Goal: Task Accomplishment & Management: Use online tool/utility

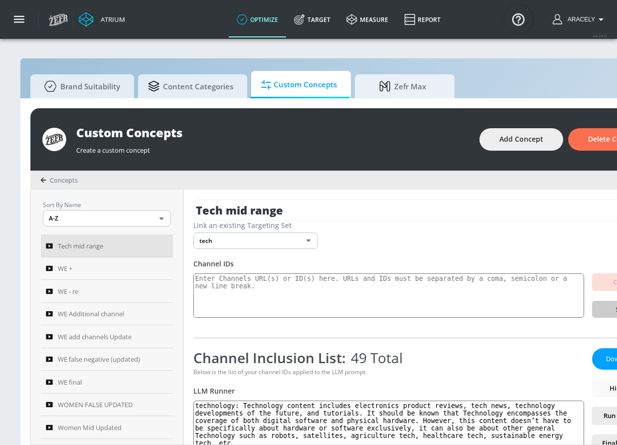
scroll to position [0, 91]
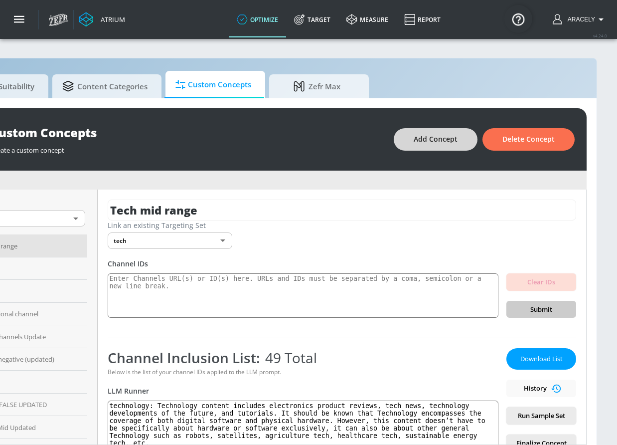
click at [455, 136] on span "Add Concept" at bounding box center [436, 139] width 44 height 12
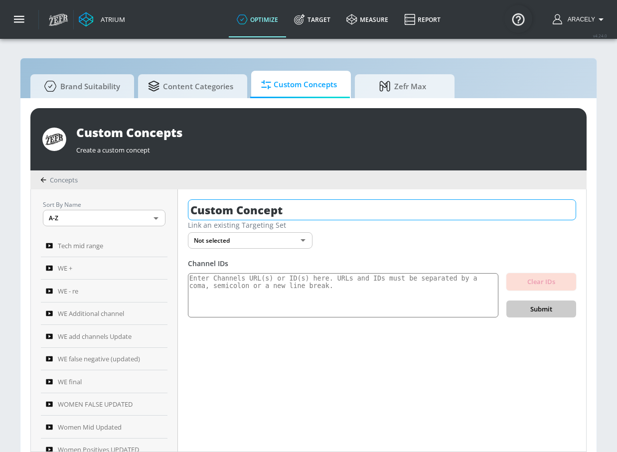
click at [295, 204] on input "Custom Concept" at bounding box center [382, 209] width 388 height 21
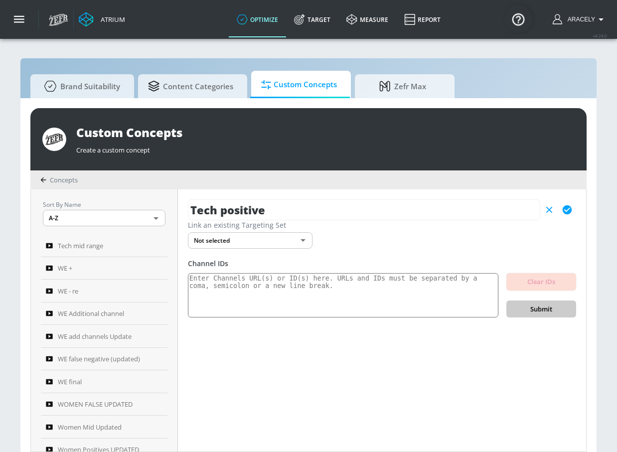
type input "Tech positive"
click at [569, 207] on icon "button" at bounding box center [567, 209] width 9 height 9
click at [276, 241] on body "Atrium optimize Target measure Report optimize Target measure Report v 4.24.0 […" at bounding box center [308, 231] width 617 height 463
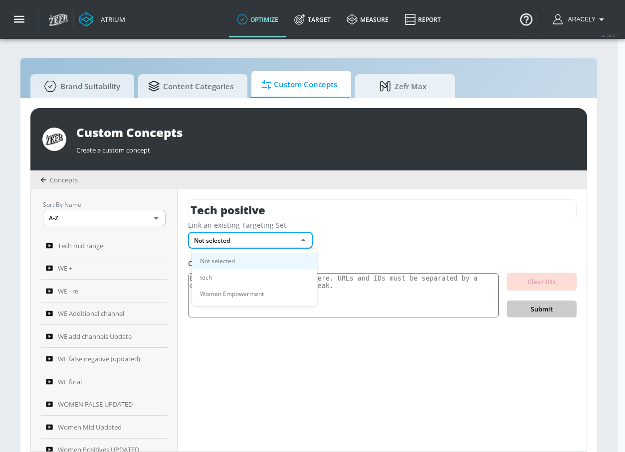
click at [240, 277] on li "tech" at bounding box center [254, 277] width 125 height 16
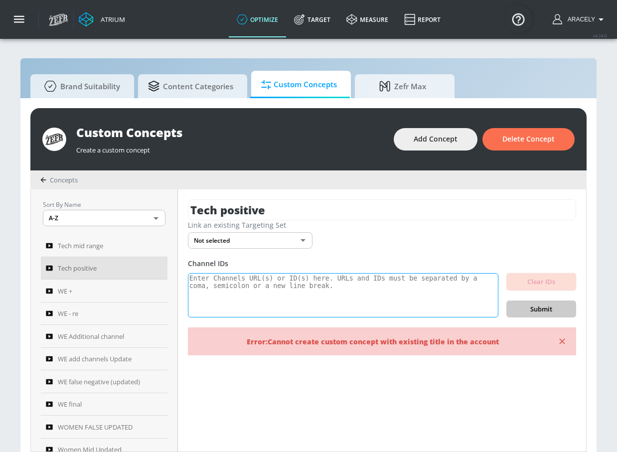
click at [253, 291] on textarea at bounding box center [343, 295] width 311 height 45
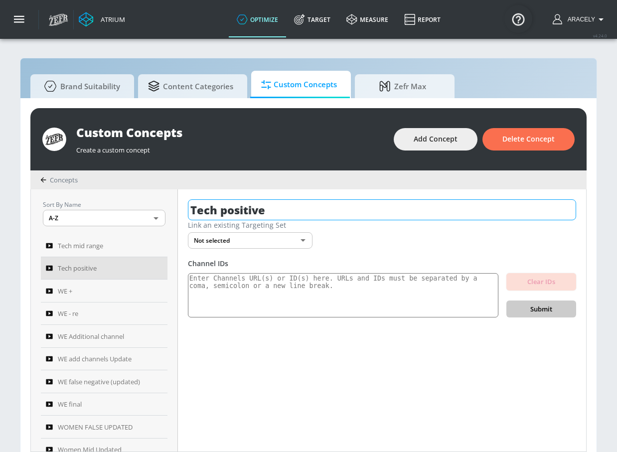
drag, startPoint x: 291, startPoint y: 211, endPoint x: 296, endPoint y: 212, distance: 5.0
click at [291, 211] on input "Tech positive" at bounding box center [382, 209] width 388 height 21
click at [400, 210] on input "Tech positive" at bounding box center [382, 209] width 388 height 21
click at [563, 206] on icon "button" at bounding box center [567, 209] width 11 height 11
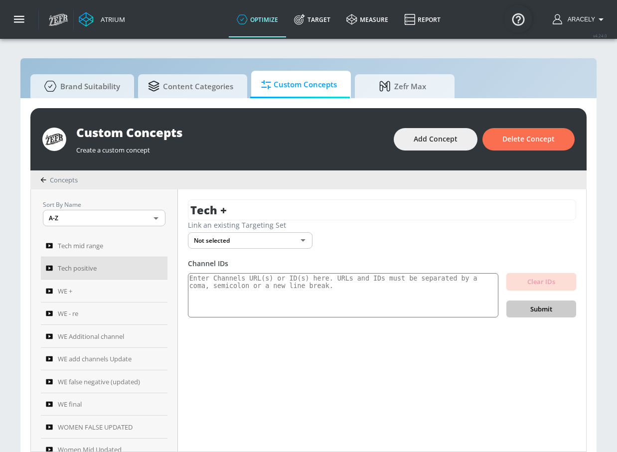
type input "Tech positive"
type input "36ea7def-f243-4077-84bd-e48e3dee47b7"
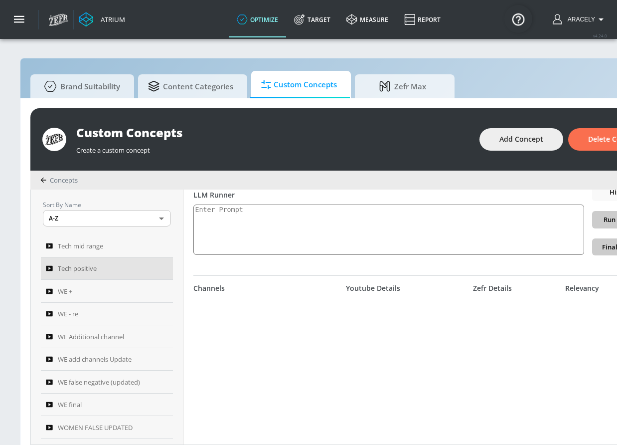
scroll to position [55, 0]
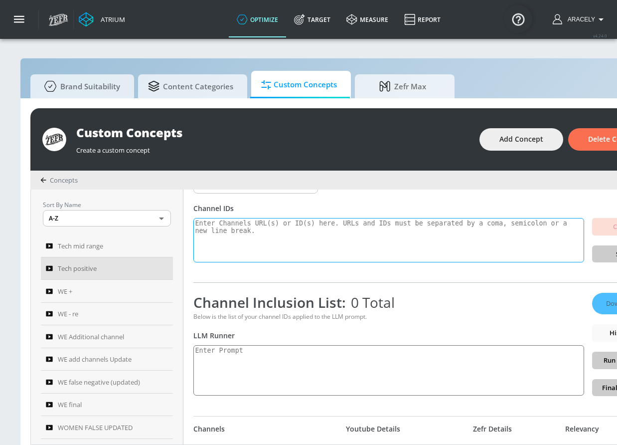
click at [300, 249] on textarea at bounding box center [388, 240] width 391 height 45
paste textarea "UCusJ7IKHQgOTUXT9NPVkYNQ UCHL9SLuArrHfkdiE3x5N-Bw UCdQ494ckYhlvI4l9CnmCAUQ UCDa…"
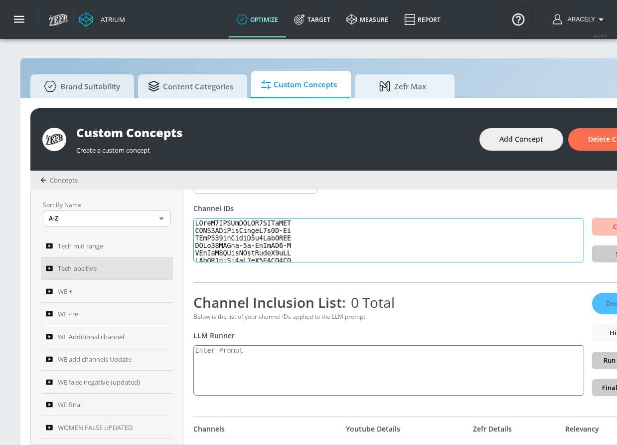
scroll to position [343, 0]
type textarea "UCusJ7IKHQgOTUXT9NPVkYNQ UCHL9SLuArrHfkdiE3x5N-Bw UCdQ494ckYhlvI4l9CnmCAUQ UCDa…"
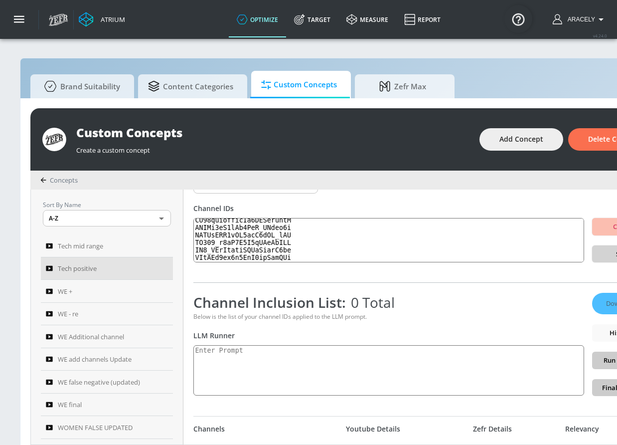
click at [609, 251] on span "Submit" at bounding box center [627, 253] width 54 height 11
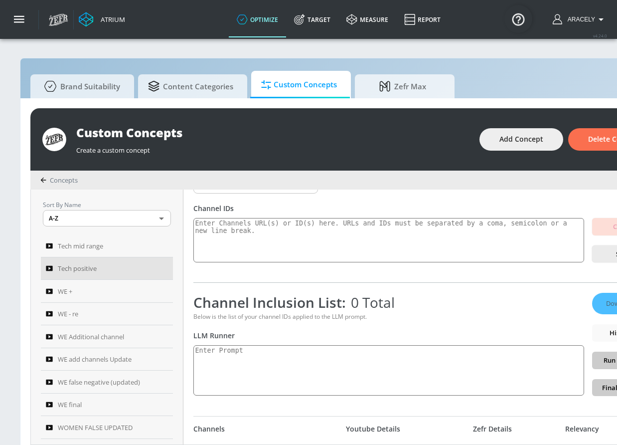
scroll to position [0, 0]
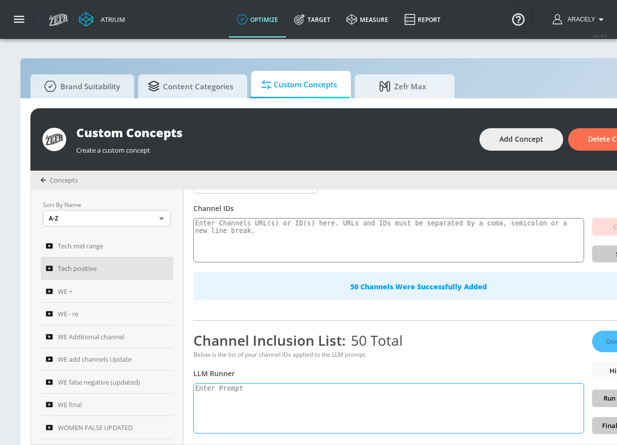
click at [324, 416] on textarea at bounding box center [388, 408] width 391 height 50
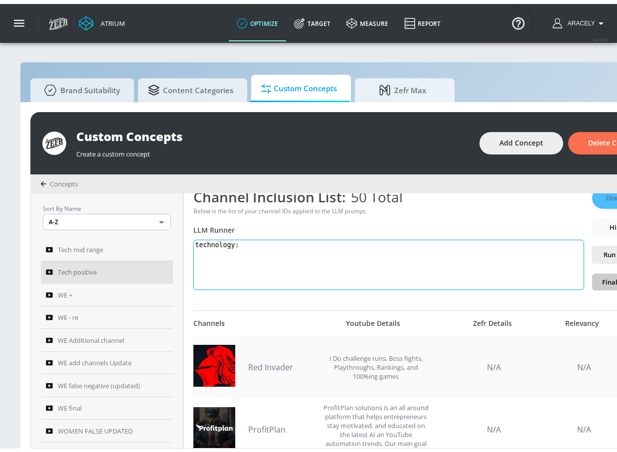
scroll to position [151, 0]
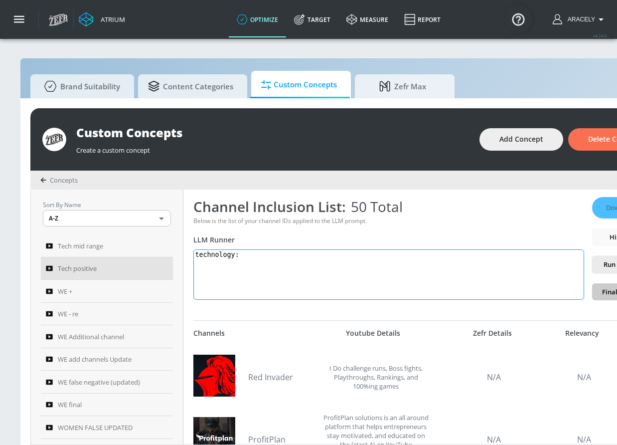
paste textarea "Technology content includes electronics product reviews, tech news, technology …"
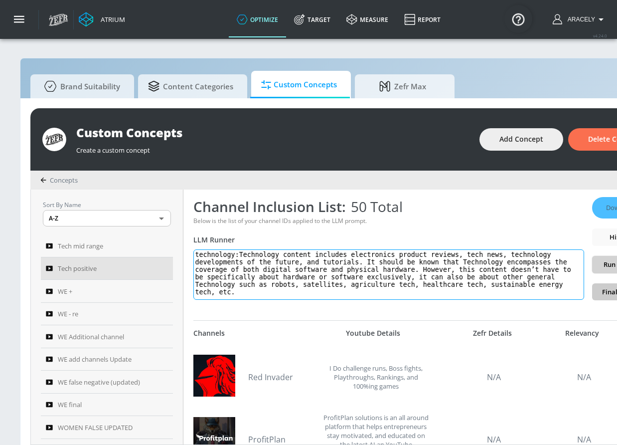
type textarea "technology:Technology content includes electronics product reviews, tech news, …"
click at [614, 266] on span "Run Sample Set" at bounding box center [627, 264] width 54 height 11
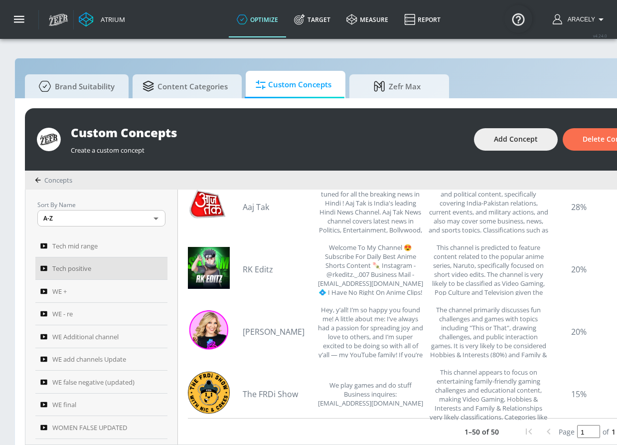
scroll to position [0, 60]
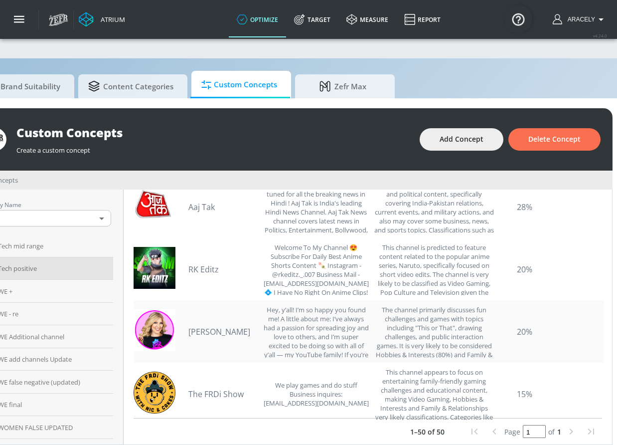
click at [206, 326] on link "[PERSON_NAME]" at bounding box center [223, 331] width 70 height 11
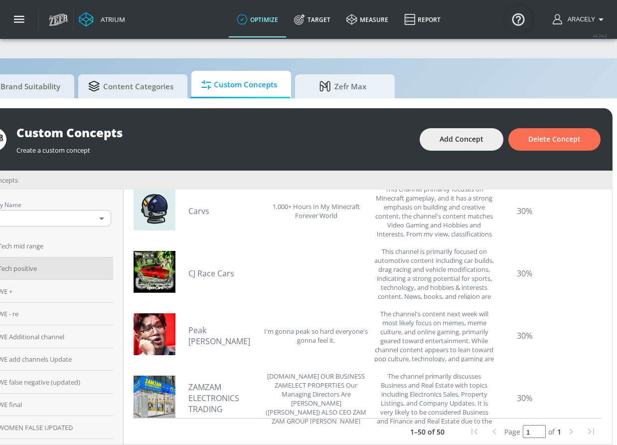
scroll to position [5829, 0]
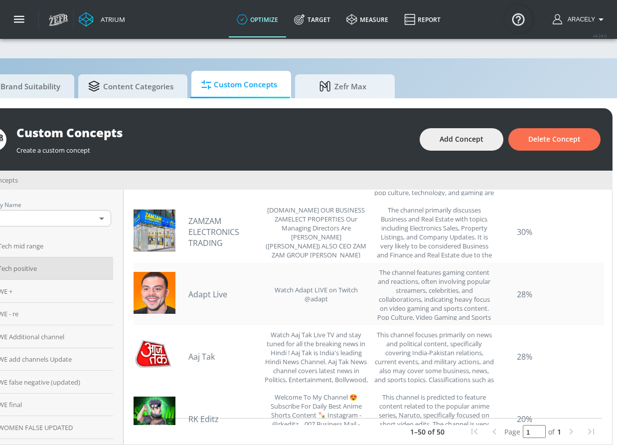
click at [218, 295] on link "Adapt Live" at bounding box center [223, 294] width 70 height 11
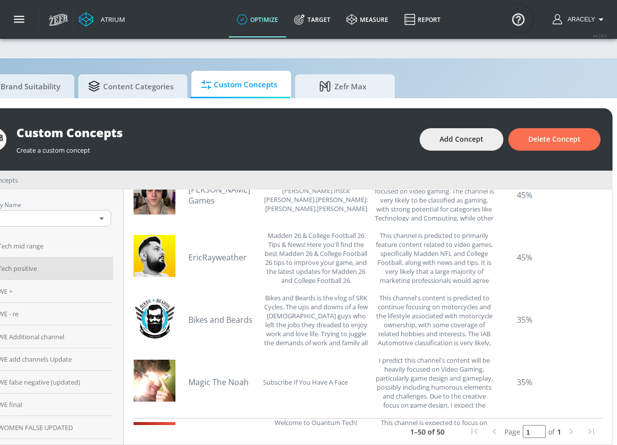
scroll to position [4506, 0]
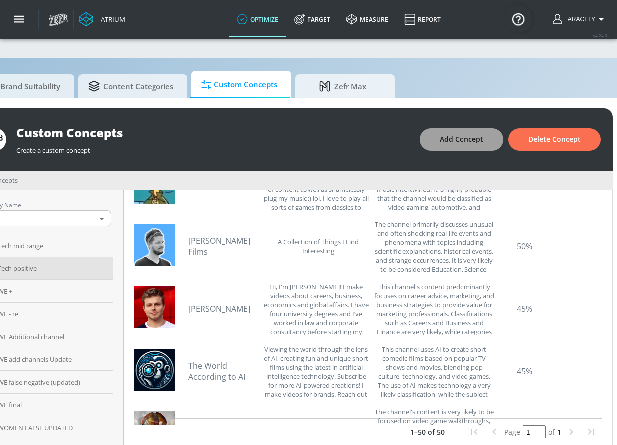
click at [484, 134] on span "Add Concept" at bounding box center [462, 139] width 44 height 12
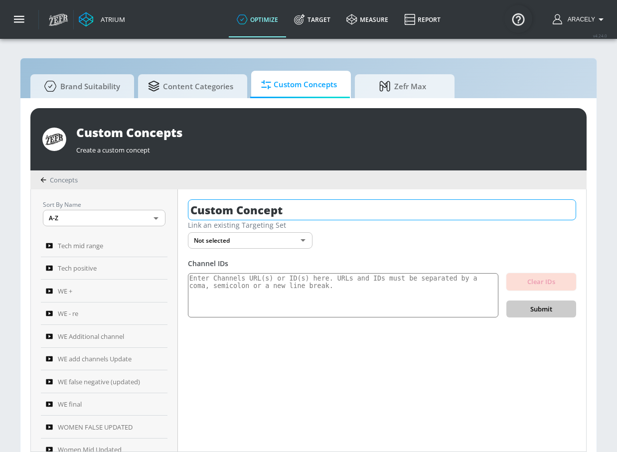
click at [317, 201] on input "Custom Concept" at bounding box center [382, 209] width 388 height 21
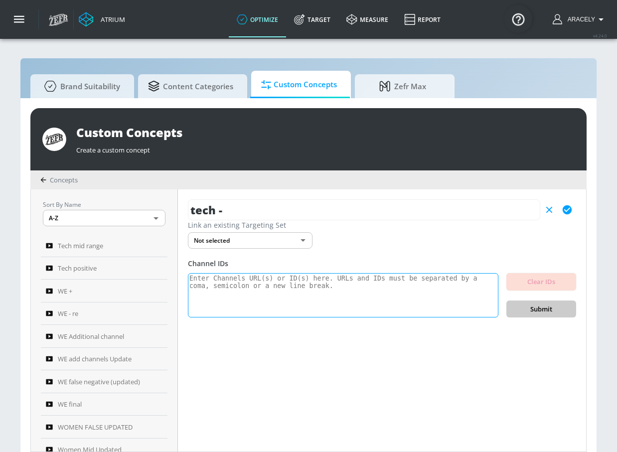
type input "tech -"
click at [296, 296] on textarea at bounding box center [343, 295] width 311 height 45
paste textarea "UCrePYvmWCZnr7ghYny3L59A UCTf8Da3cE_foudO07yjun9A UCzvKdPjJUwce2qldhCuuOfg UCHN…"
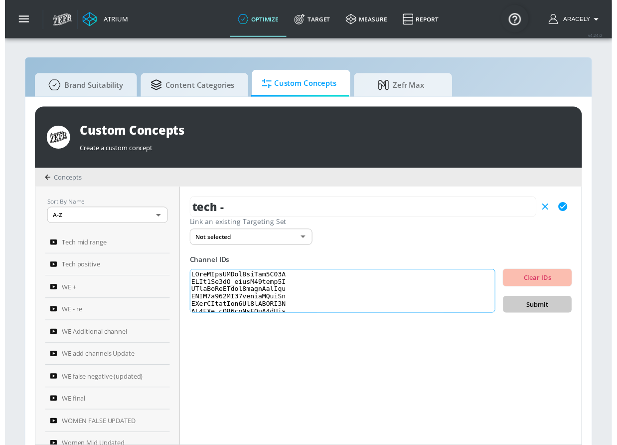
scroll to position [343, 0]
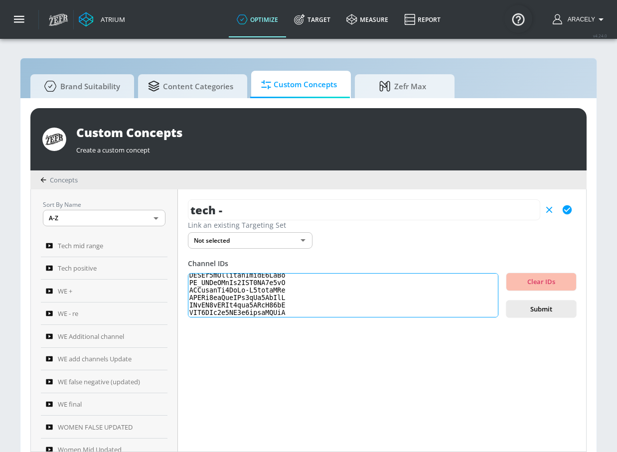
type textarea "UCrePYvmWCZnr7ghYny3L59A UCTf8Da3cE_foudO07yjun9A UCzvKdPjJUwce2qldhCuuOfg UCHN…"
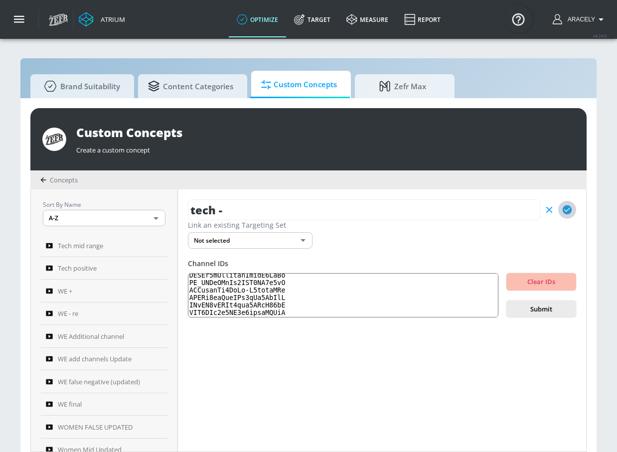
click at [565, 210] on icon "button" at bounding box center [567, 209] width 11 height 11
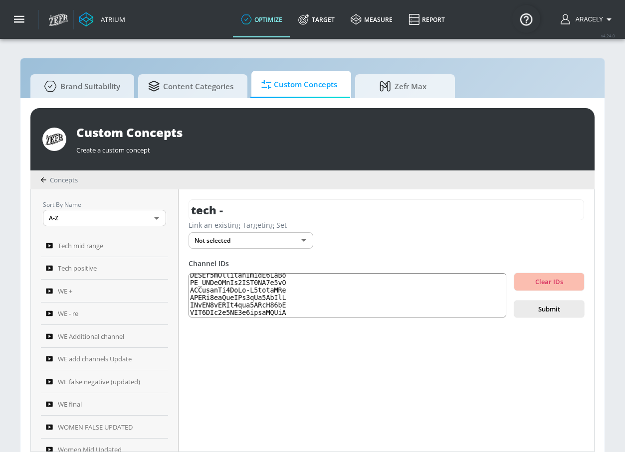
click at [309, 240] on body "Atrium optimize Target measure Report optimize Target measure Report v 4.24.0 […" at bounding box center [312, 231] width 625 height 463
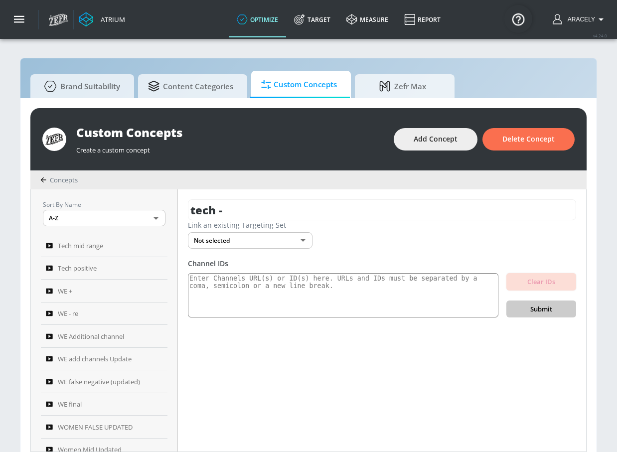
click at [257, 242] on body "Atrium optimize Target measure Report optimize Target measure Report v 4.24.0 […" at bounding box center [308, 231] width 617 height 463
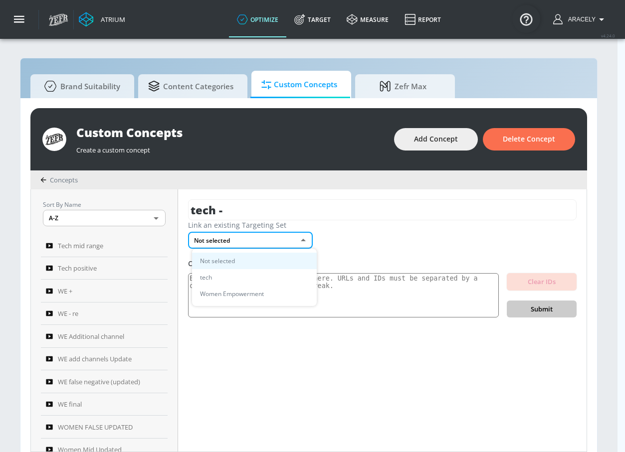
click at [238, 274] on li "tech" at bounding box center [254, 277] width 125 height 16
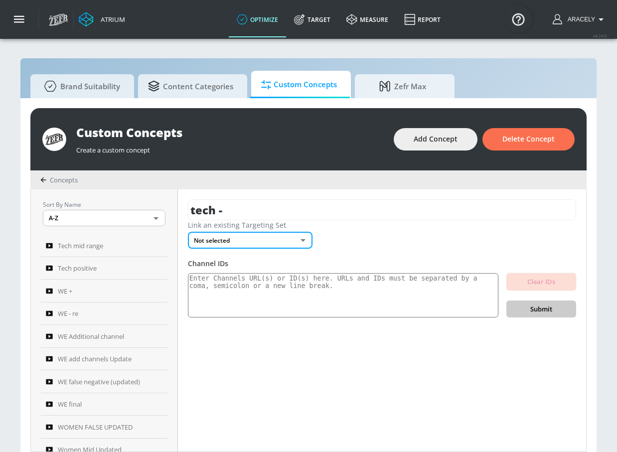
type input "36ea7def-f243-4077-84bd-e48e3dee47b7"
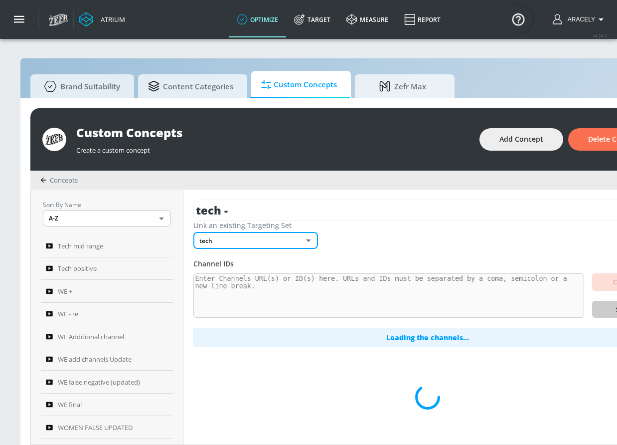
click at [423, 245] on div "Link an existing Targeting Set tech 36ea7def-f243-4077-84bd-e48e3dee47b7 ​" at bounding box center [427, 234] width 469 height 28
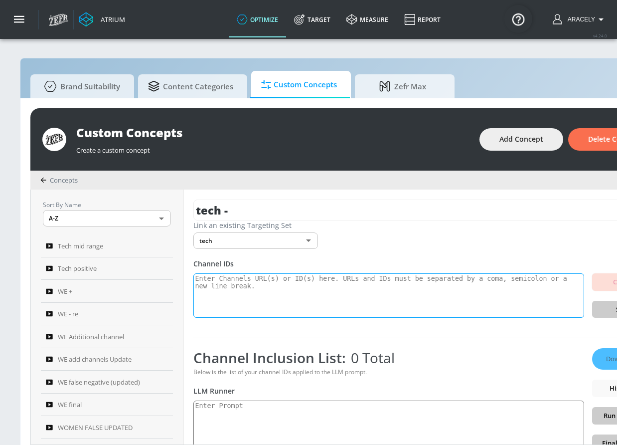
click at [364, 283] on textarea at bounding box center [388, 295] width 391 height 45
paste textarea "UCrePYvmWCZnr7ghYny3L59A UCTf8Da3cE_foudO07yjun9A UCzvKdPjJUwce2qldhCuuOfg UCHN…"
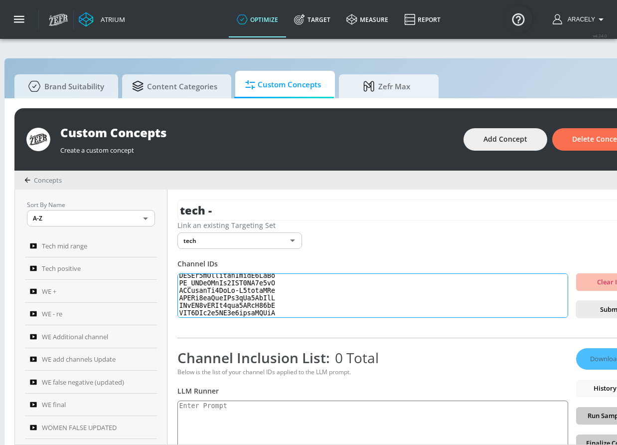
scroll to position [0, 101]
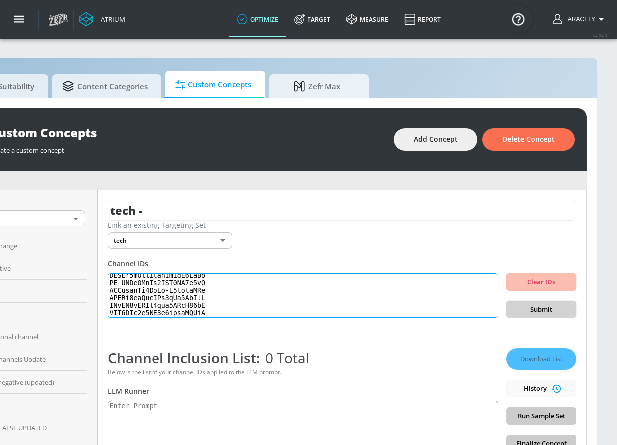
type textarea "UCrePYvmWCZnr7ghYny3L59A UCTf8Da3cE_foudO07yjun9A UCzvKdPjJUwce2qldhCuuOfg UCHN…"
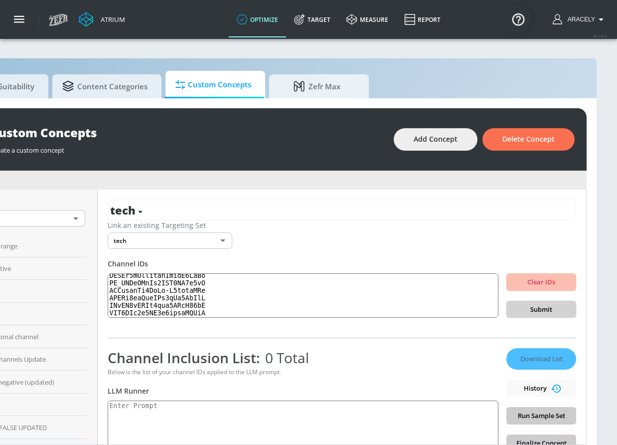
click at [517, 307] on span "Submit" at bounding box center [541, 309] width 54 height 11
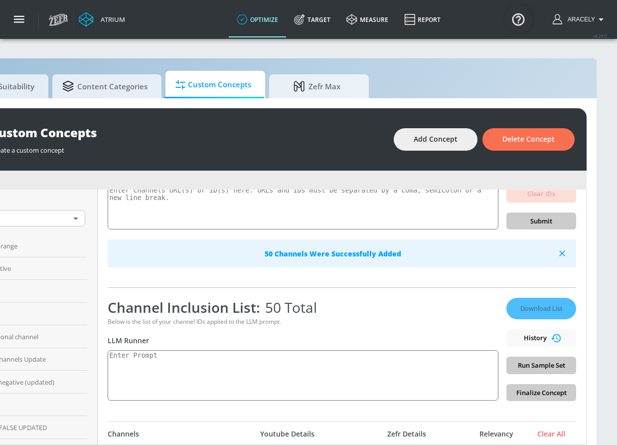
scroll to position [153, 0]
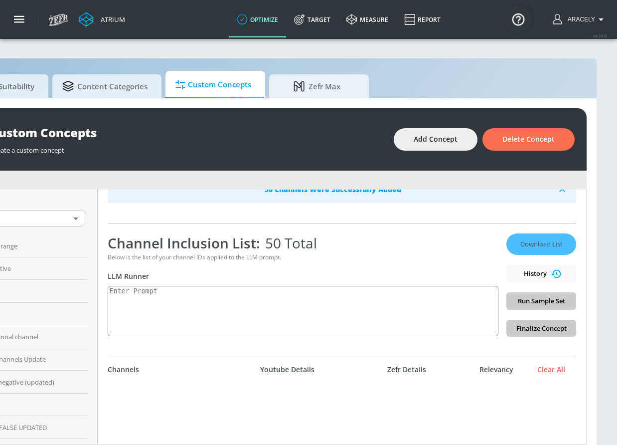
click at [524, 304] on div "Download List History Run Sample Set Finalize Concept" at bounding box center [541, 284] width 70 height 103
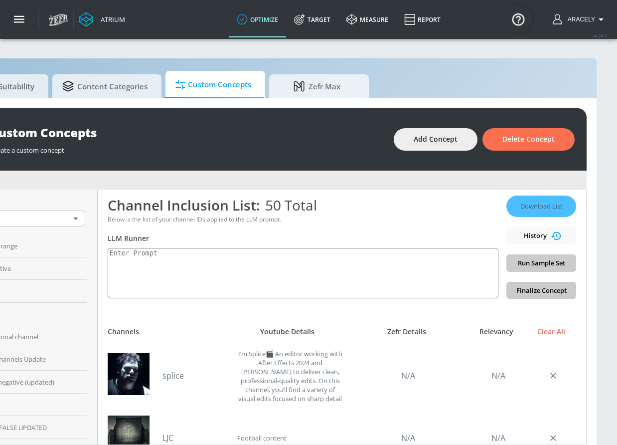
click at [533, 261] on div "Download List History Run Sample Set Finalize Concept" at bounding box center [541, 246] width 70 height 103
click at [530, 265] on div "Download List History Run Sample Set Finalize Concept" at bounding box center [541, 246] width 70 height 103
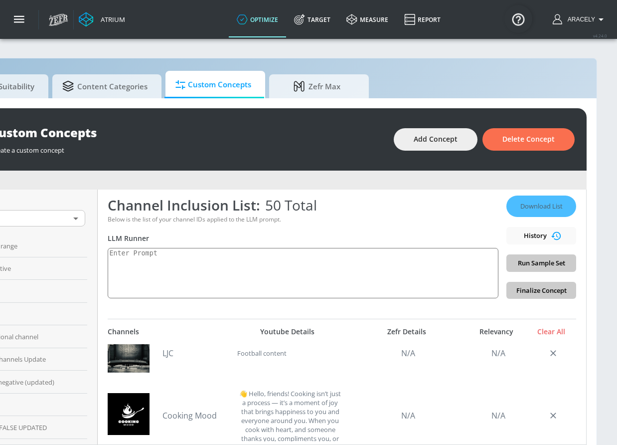
scroll to position [0, 0]
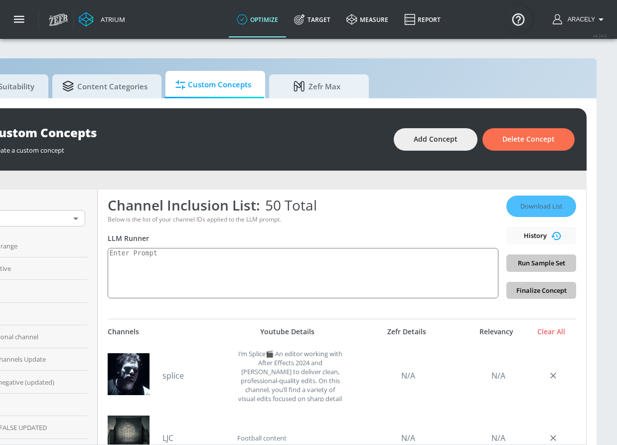
click at [527, 266] on div "Download List History Run Sample Set Finalize Concept" at bounding box center [541, 246] width 70 height 103
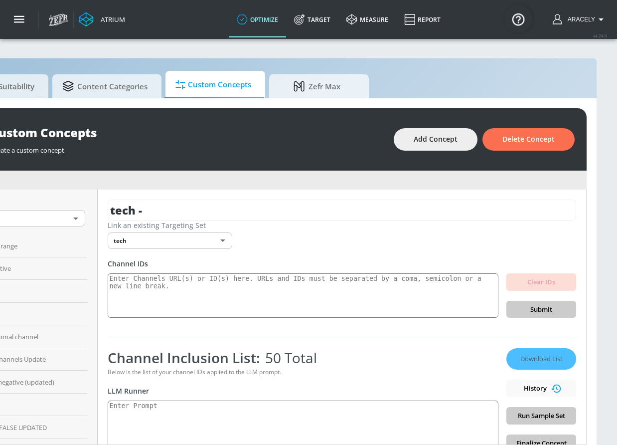
click at [536, 413] on div "Download List History Run Sample Set Finalize Concept" at bounding box center [541, 399] width 70 height 103
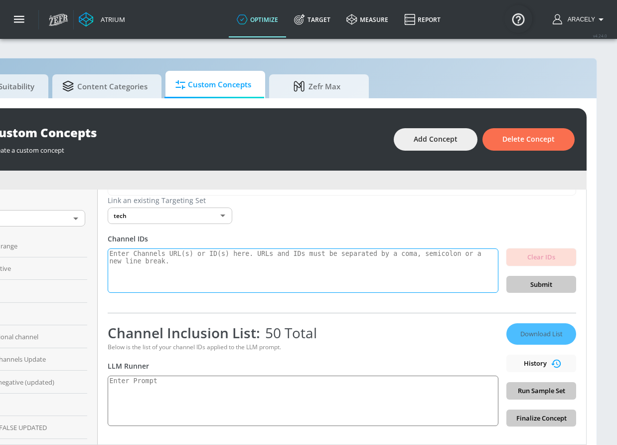
scroll to position [155, 0]
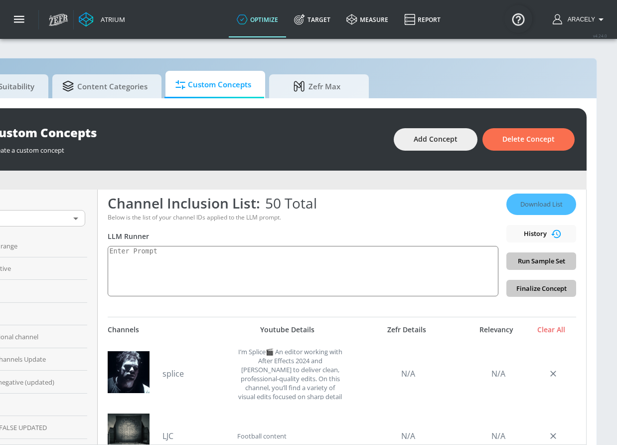
click at [512, 254] on div "Download List History Run Sample Set Finalize Concept" at bounding box center [541, 244] width 70 height 103
click at [424, 248] on textarea at bounding box center [303, 271] width 391 height 50
click at [533, 265] on div "Download List History Run Sample Set Finalize Concept" at bounding box center [541, 244] width 70 height 103
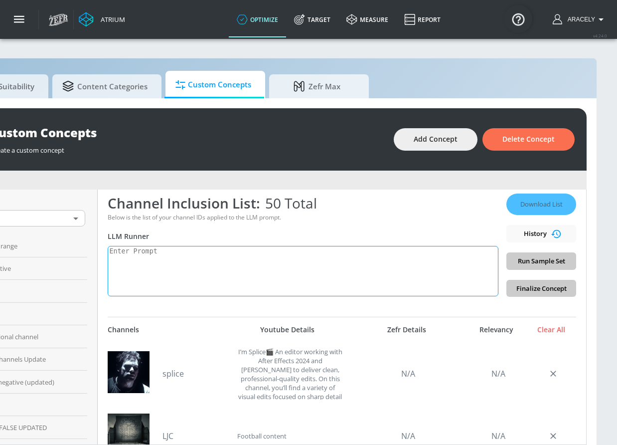
click at [361, 280] on textarea at bounding box center [303, 271] width 391 height 50
click at [274, 285] on textarea at bounding box center [303, 271] width 391 height 50
paste textarea "Technology content includes electronics product reviews, tech news, technology …"
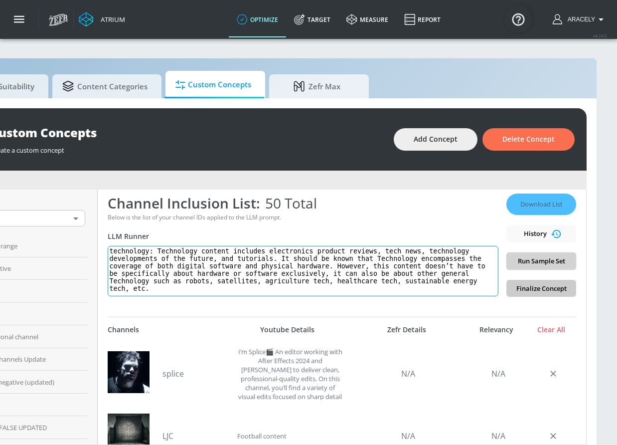
type textarea "technology: Technology content includes electronics product reviews, tech news,…"
click at [527, 261] on span "Run Sample Set" at bounding box center [541, 260] width 54 height 11
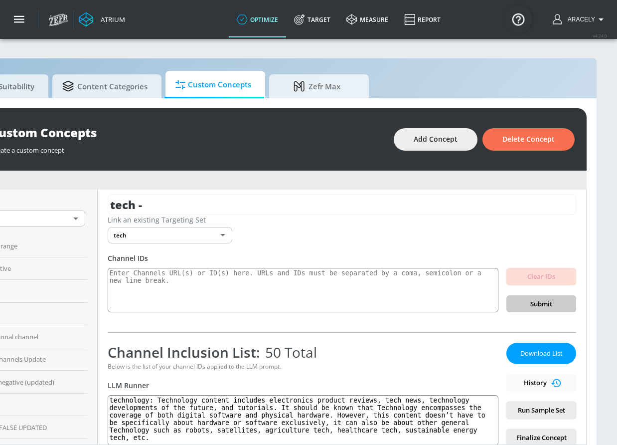
scroll to position [70, 0]
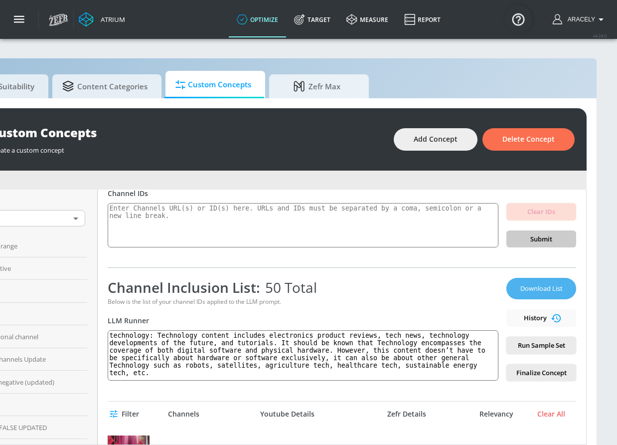
click at [537, 285] on span "Download List" at bounding box center [541, 288] width 50 height 11
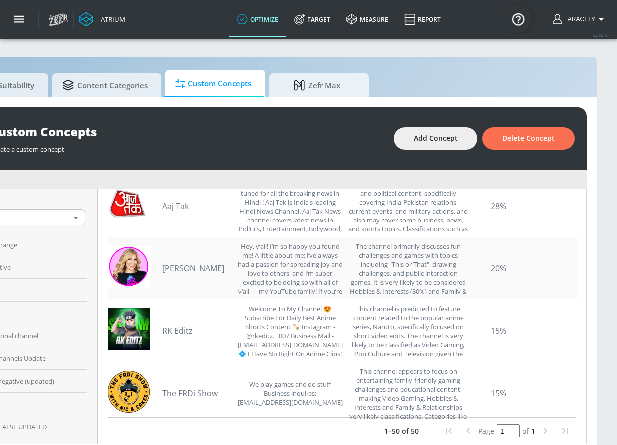
scroll to position [2, 101]
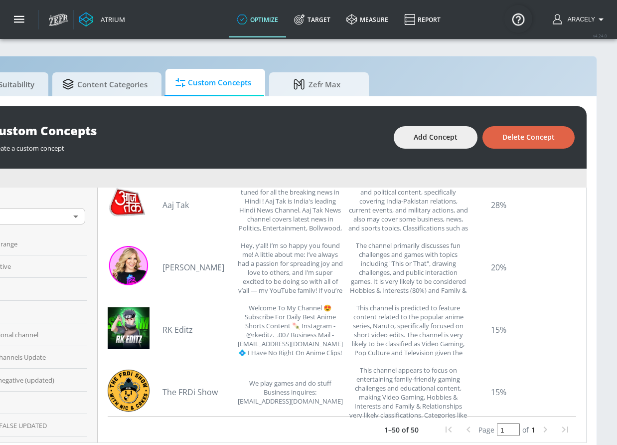
click at [539, 139] on span "Delete Concept" at bounding box center [528, 137] width 52 height 12
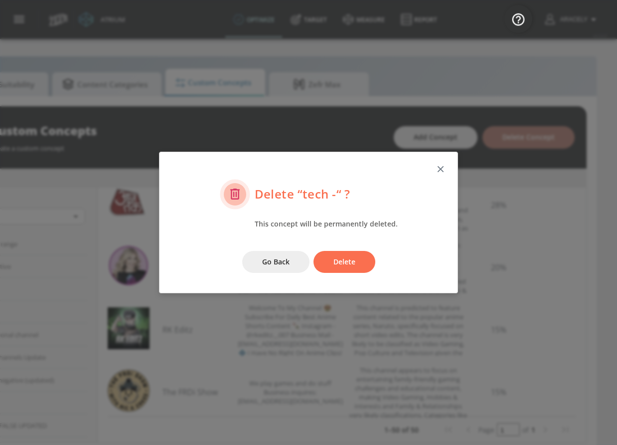
scroll to position [2, 93]
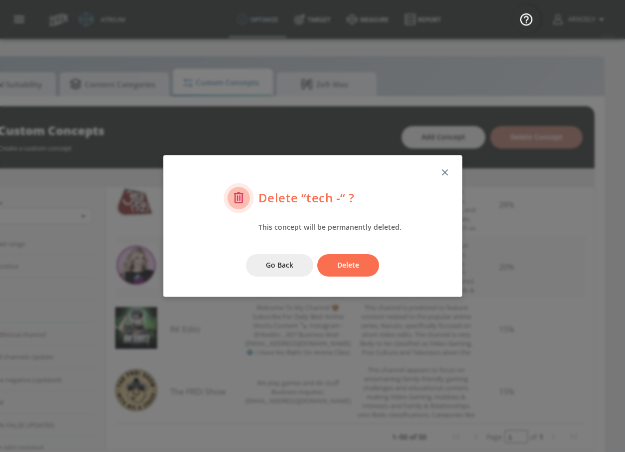
click at [346, 272] on button "Delete" at bounding box center [348, 265] width 62 height 22
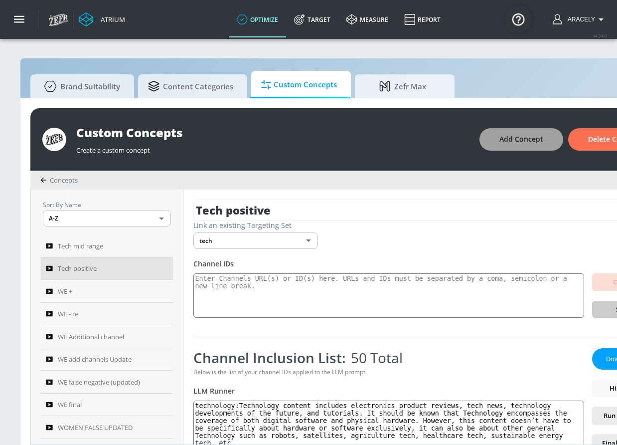
click at [538, 143] on span "Add Concept" at bounding box center [521, 139] width 44 height 12
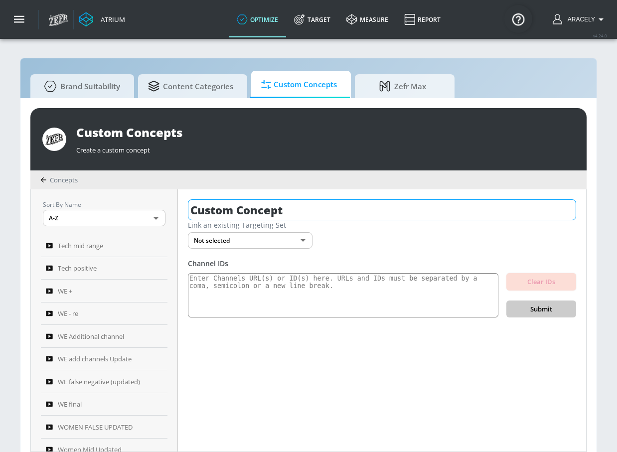
click at [314, 206] on input "Custom Concept" at bounding box center [382, 209] width 388 height 21
click at [314, 207] on input "Custom Concept" at bounding box center [382, 209] width 388 height 21
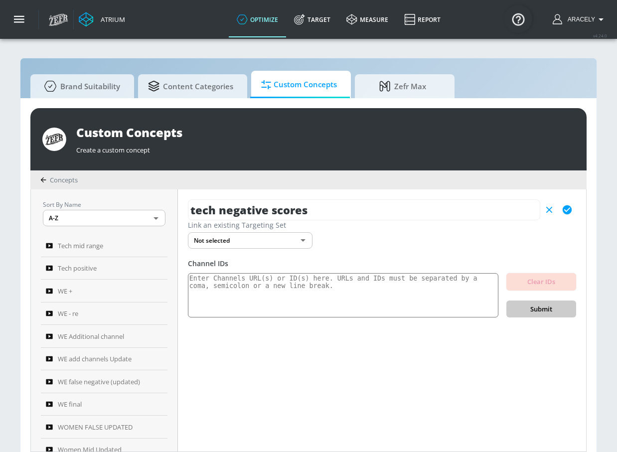
type input "tech negative scores"
click at [565, 211] on icon "button" at bounding box center [567, 209] width 9 height 9
click at [273, 243] on body "Atrium optimize Target measure Report optimize Target measure Report v 4.24.0 […" at bounding box center [308, 231] width 617 height 463
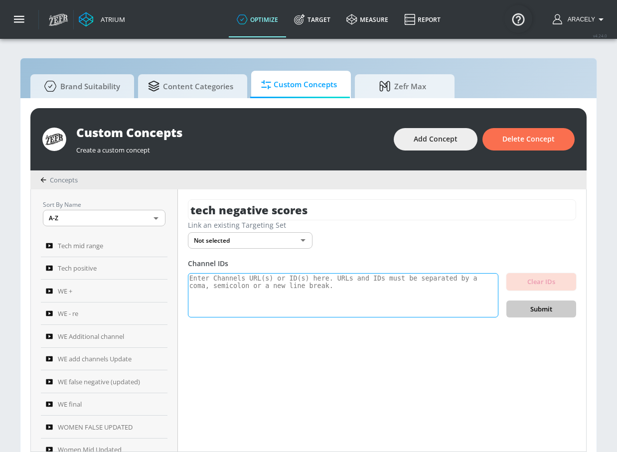
click at [267, 287] on textarea at bounding box center [343, 295] width 311 height 45
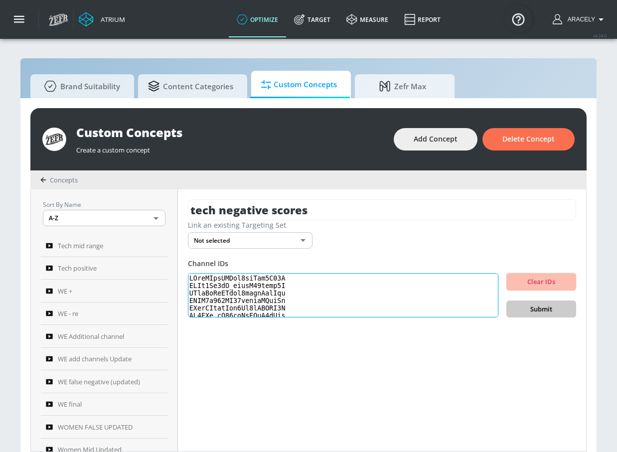
scroll to position [343, 0]
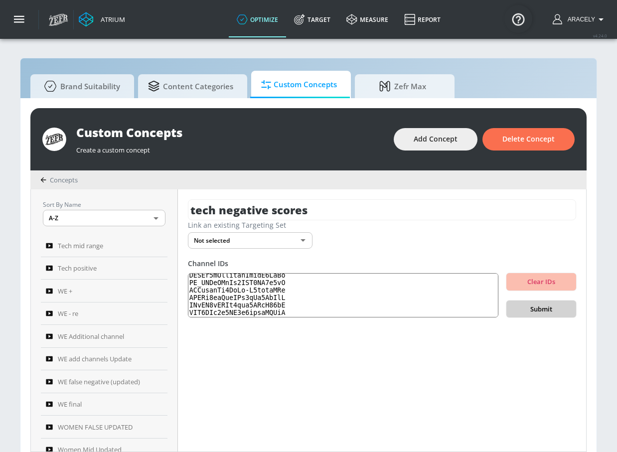
type textarea "UCrePYvmWCZnr7ghYny3L59A UCTf8Da3cE_foudO07yjun9A UCzvKdPjJUwce2qldhCuuOfg UCHN…"
click at [518, 305] on span "Submit" at bounding box center [541, 309] width 54 height 11
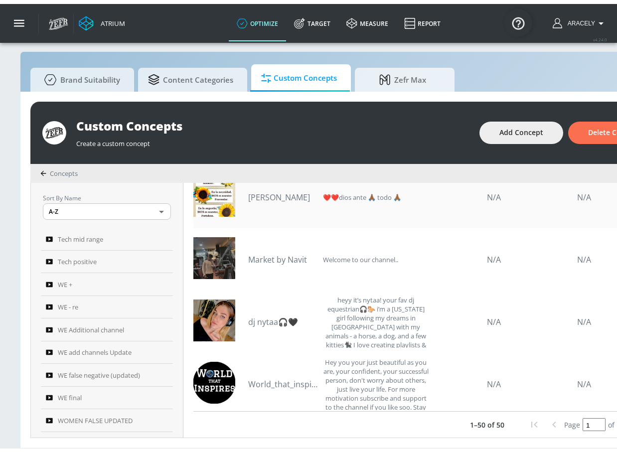
scroll to position [146, 0]
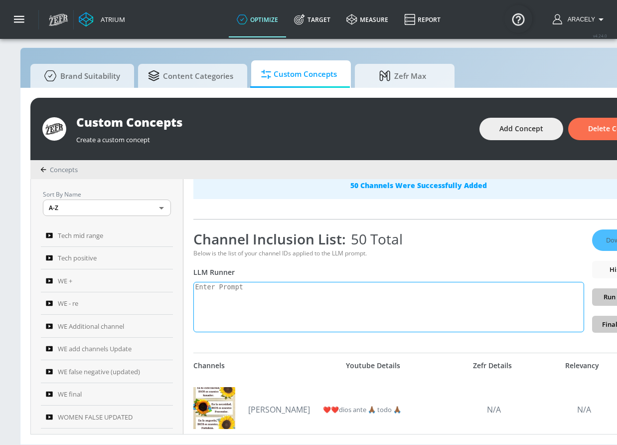
click at [351, 292] on textarea at bounding box center [388, 307] width 391 height 50
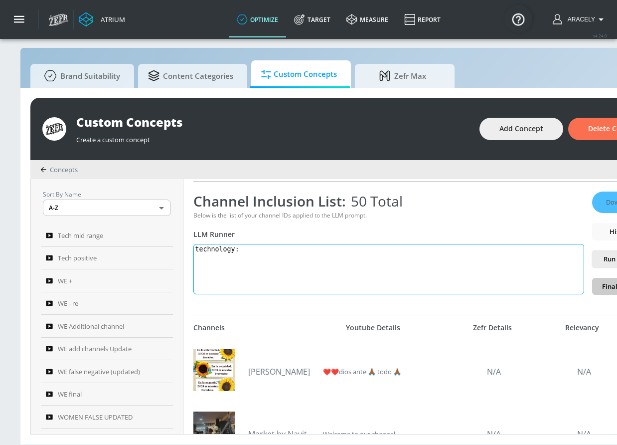
paste textarea "Technology content includes electronics product reviews, tech news, technology …"
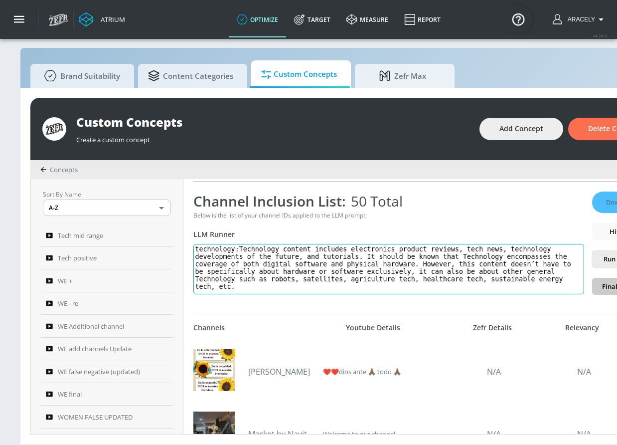
type textarea "technology:Technology content includes electronics product reviews, tech news, …"
click at [610, 259] on span "Run Sample Set" at bounding box center [627, 258] width 54 height 11
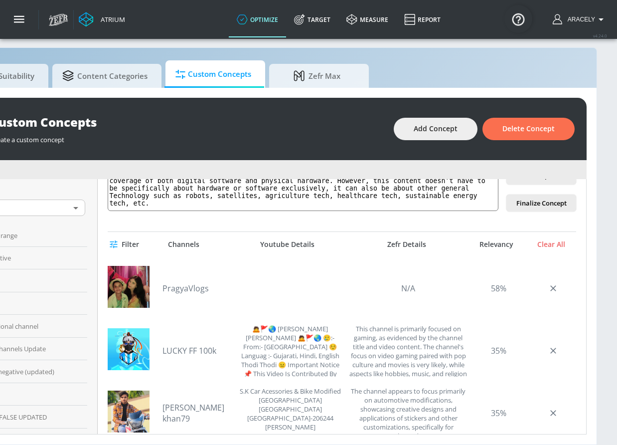
scroll to position [127, 0]
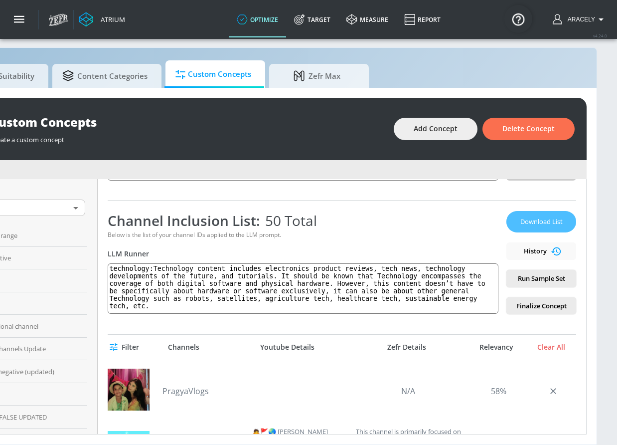
click at [541, 225] on span "Download List" at bounding box center [541, 221] width 50 height 11
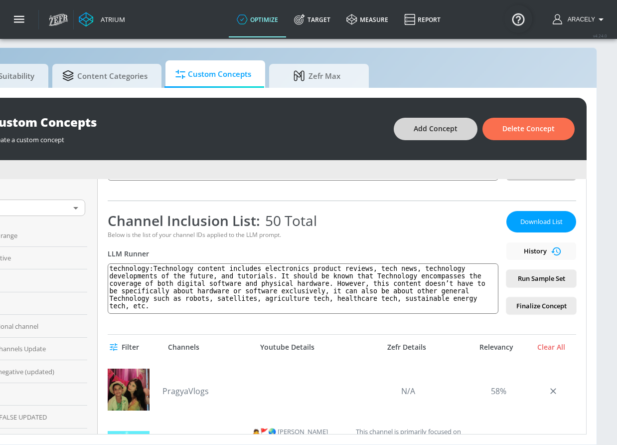
click at [453, 128] on span "Add Concept" at bounding box center [436, 129] width 44 height 12
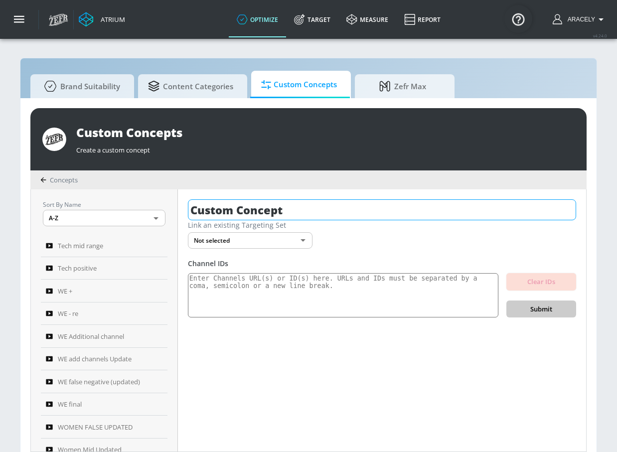
click at [302, 212] on input "Custom Concept" at bounding box center [382, 209] width 388 height 21
click at [302, 211] on input "Custom Concept" at bounding box center [382, 209] width 388 height 21
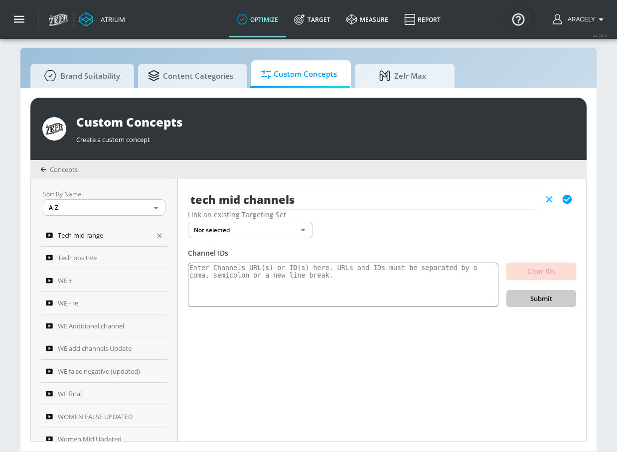
type input "tech mid channels"
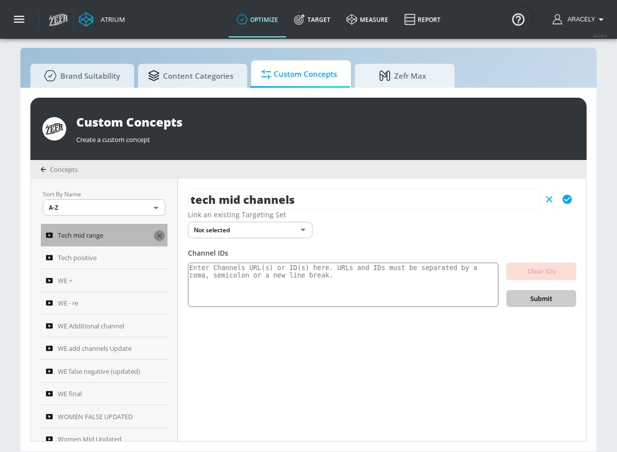
click at [156, 234] on icon "button" at bounding box center [160, 236] width 8 height 8
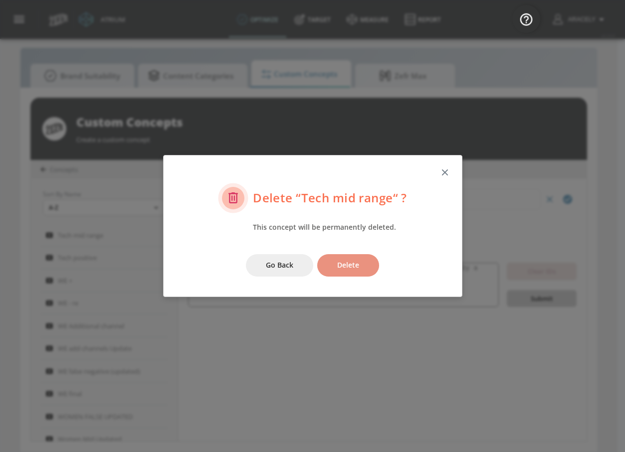
click at [334, 272] on button "Delete" at bounding box center [348, 265] width 62 height 22
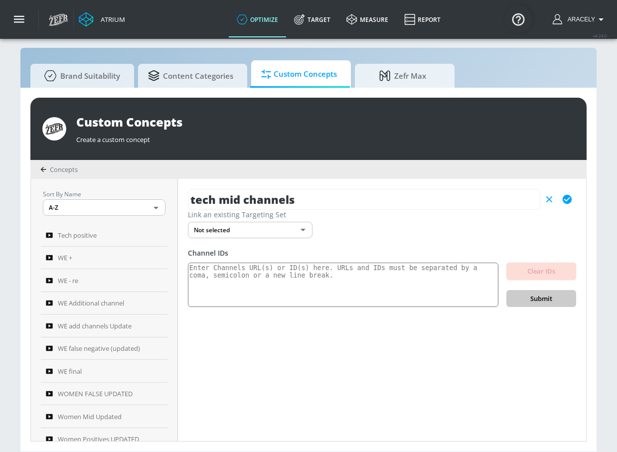
click at [569, 202] on icon "button" at bounding box center [567, 199] width 9 height 9
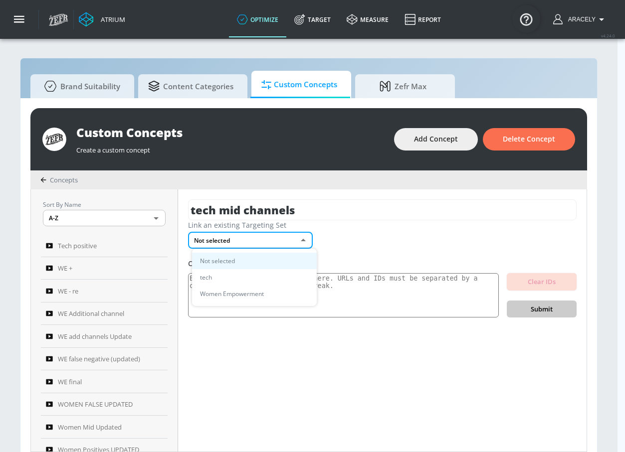
click at [293, 241] on body "Atrium optimize Target measure Report optimize Target measure Report v 4.24.0 […" at bounding box center [312, 231] width 625 height 463
click at [273, 270] on li "tech" at bounding box center [254, 277] width 125 height 16
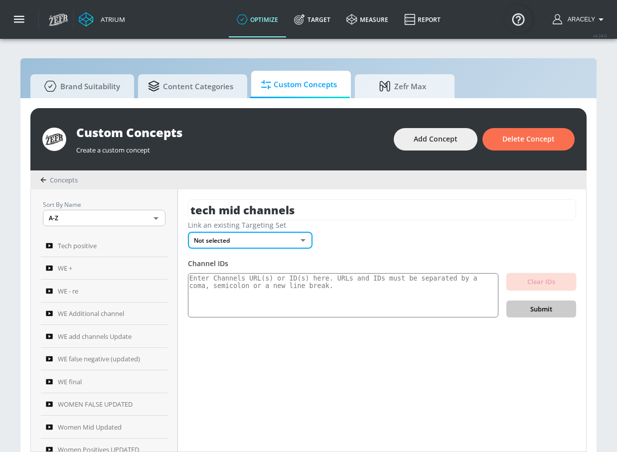
type input "36ea7def-f243-4077-84bd-e48e3dee47b7"
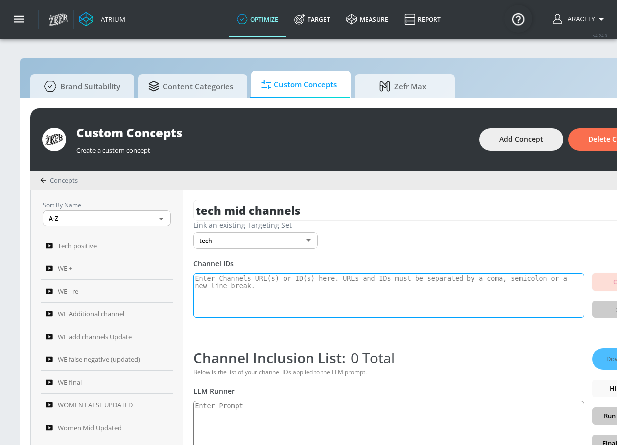
click at [285, 291] on textarea at bounding box center [388, 295] width 391 height 45
paste textarea "UCusJ7IKHQgOTUXT9NPVkYNQ UCHL9SLuArrHfkdiE3x5N-Bw UCdQ494ckYhlvI4l9CnmCAUQ UCDa…"
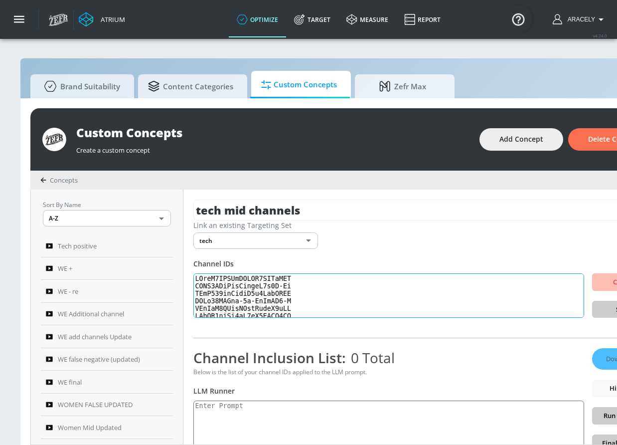
scroll to position [343, 0]
type textarea "UCusJ7IKHQgOTUXT9NPVkYNQ UCHL9SLuArrHfkdiE3x5N-Bw UCdQ494ckYhlvI4l9CnmCAUQ UCDa…"
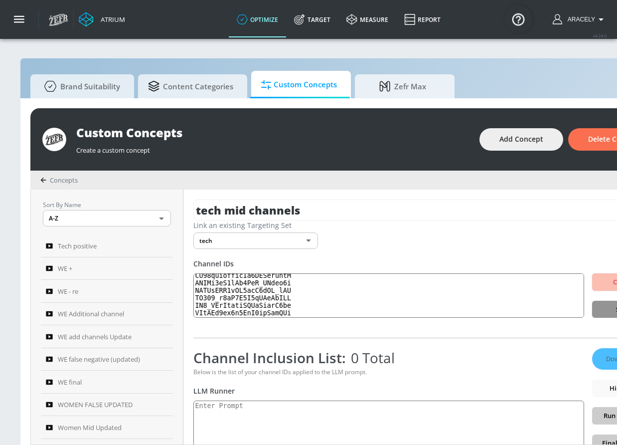
click at [603, 313] on button "Submit" at bounding box center [627, 309] width 70 height 17
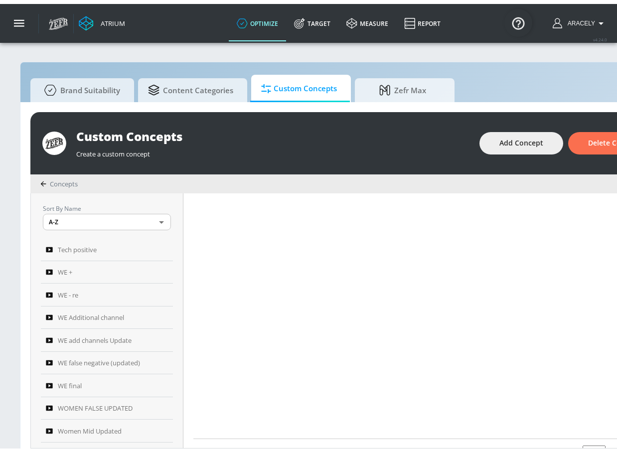
scroll to position [129, 0]
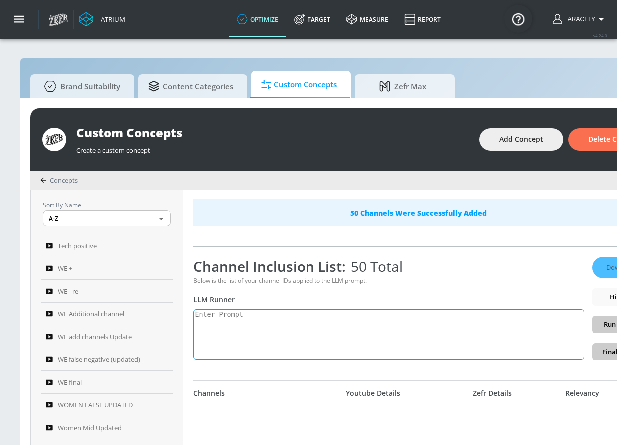
click at [270, 348] on textarea at bounding box center [388, 334] width 391 height 50
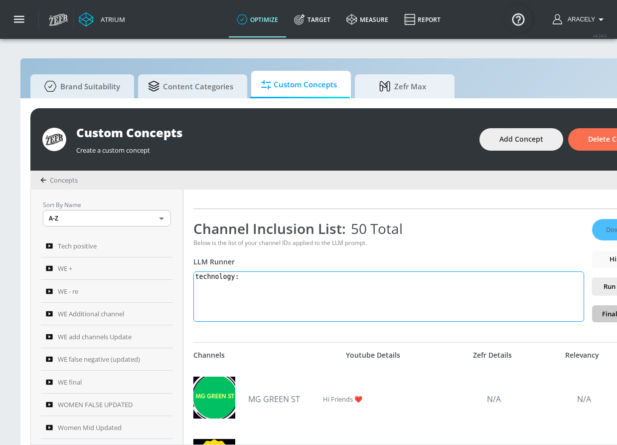
paste textarea "Technology content includes electronics product reviews, tech news, technology …"
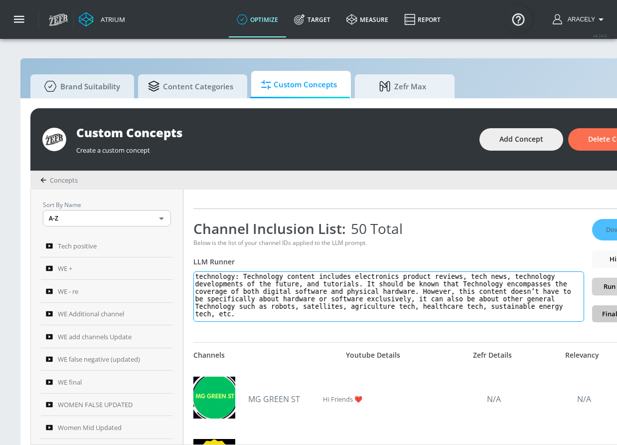
type textarea "technology: Technology content includes electronics product reviews, tech news,…"
click at [607, 287] on button "Run Sample Set" at bounding box center [627, 286] width 70 height 17
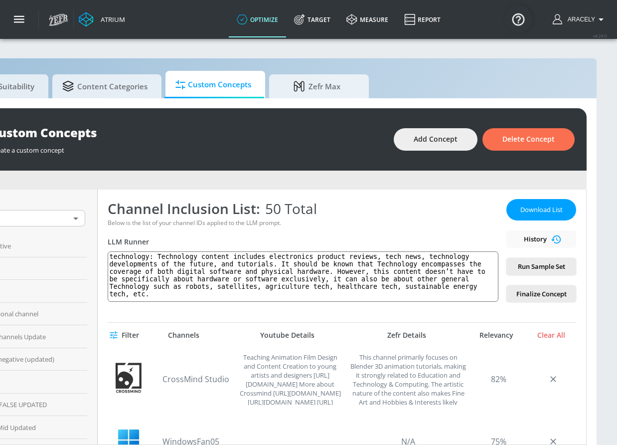
scroll to position [123, 0]
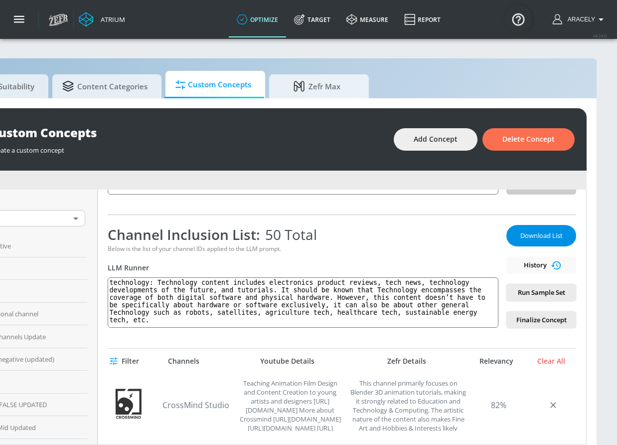
click at [520, 237] on span "Download List" at bounding box center [541, 235] width 50 height 11
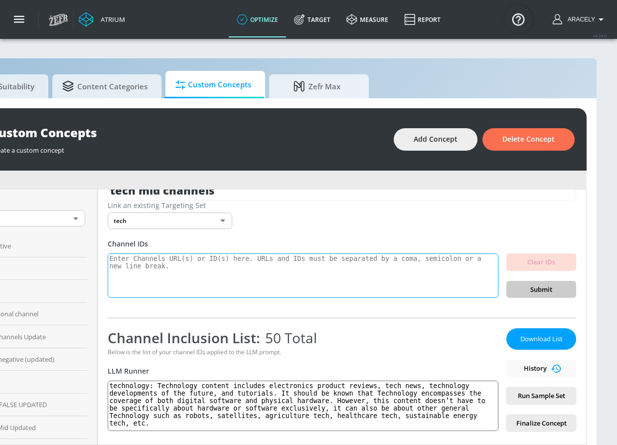
click at [257, 275] on textarea at bounding box center [303, 275] width 391 height 45
click at [511, 141] on span "Delete Concept" at bounding box center [528, 139] width 52 height 12
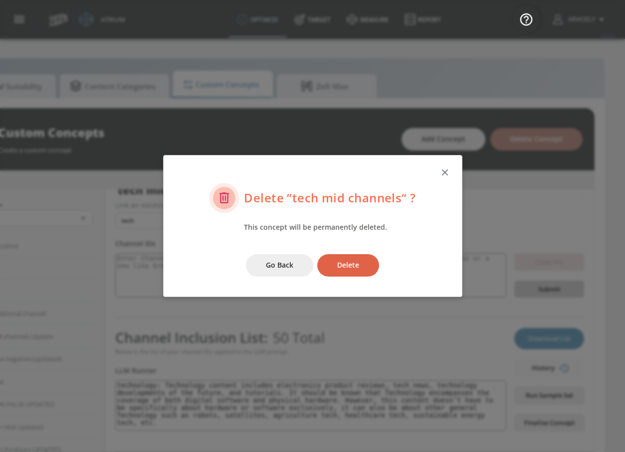
click at [353, 262] on span "Delete" at bounding box center [348, 265] width 22 height 12
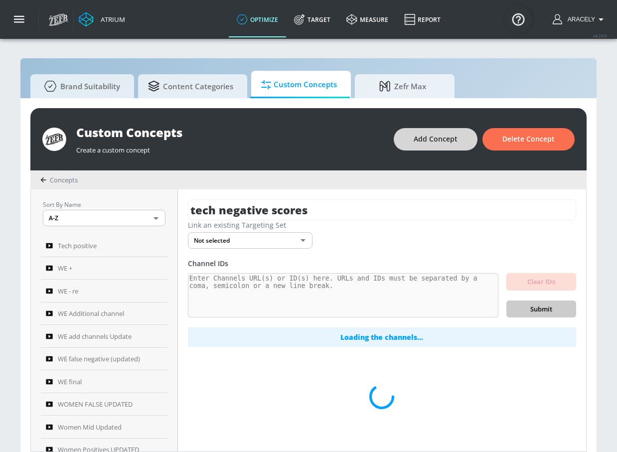
click at [434, 146] on button "Add Concept" at bounding box center [436, 139] width 84 height 22
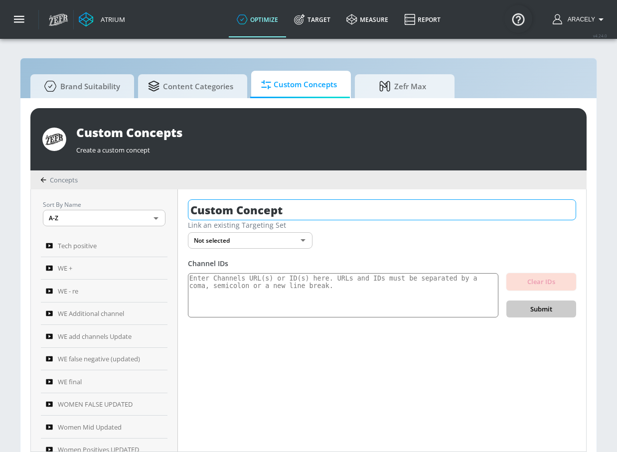
click at [272, 207] on input "Custom Concept" at bounding box center [382, 209] width 388 height 21
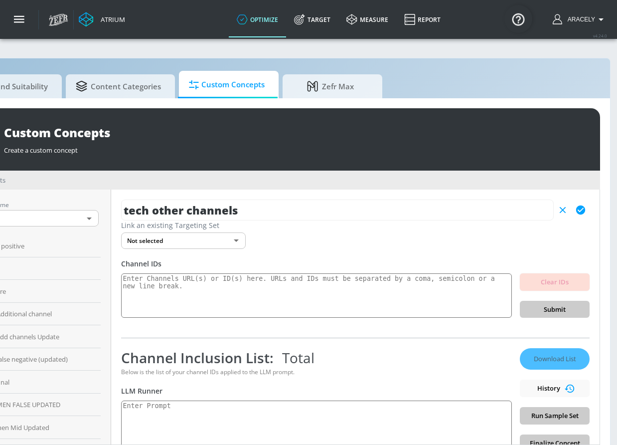
scroll to position [0, 95]
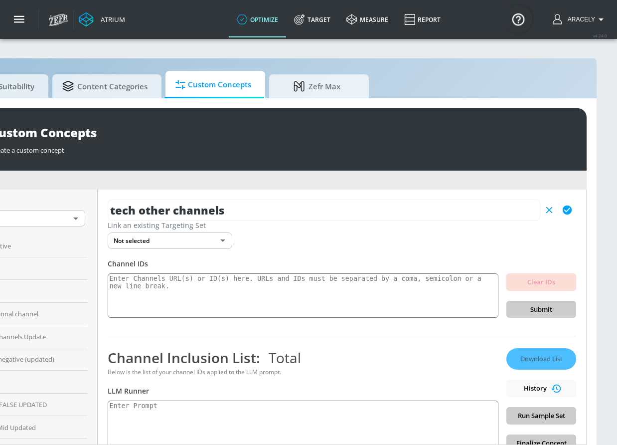
type input "tech other channels"
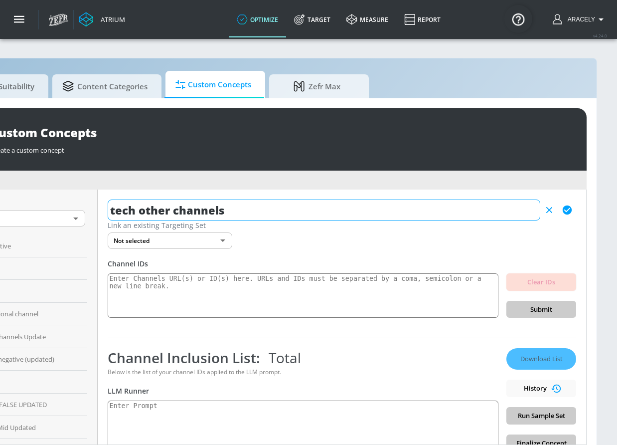
click at [570, 208] on icon "button" at bounding box center [567, 209] width 9 height 9
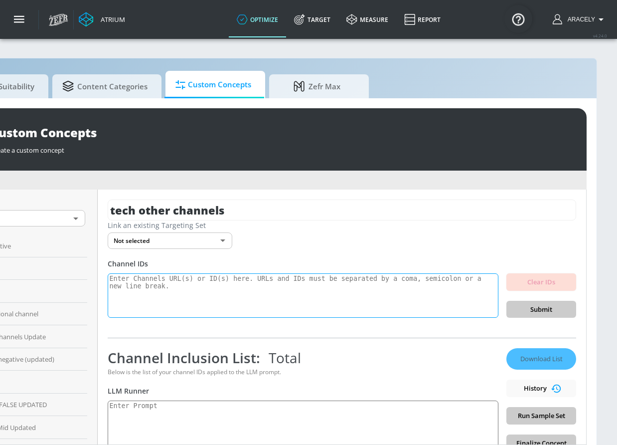
click at [208, 284] on textarea at bounding box center [303, 295] width 391 height 45
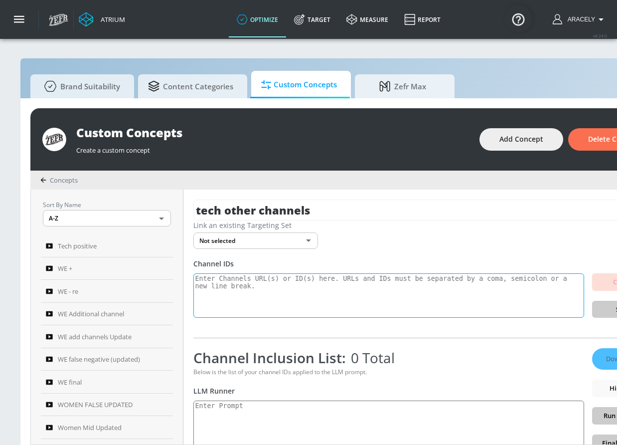
click at [343, 288] on textarea at bounding box center [388, 295] width 391 height 45
paste textarea "UCusJ7IKHQgOTUXT9NPVkYNQ UCHL9SLuArrHfkdiE3x5N-Bw UCdQ494ckYhlvI4l9CnmCAUQ UCDa…"
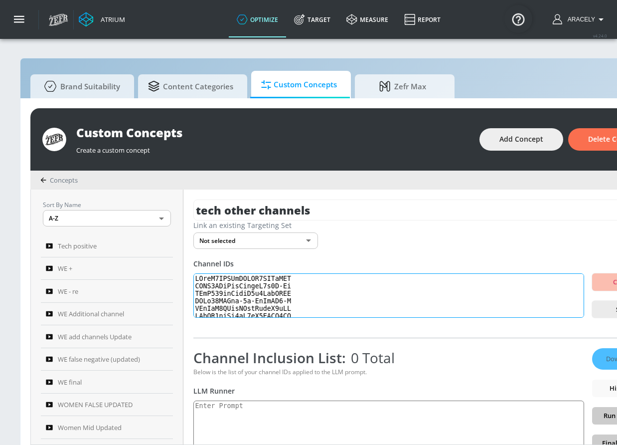
scroll to position [343, 0]
type textarea "UCusJ7IKHQgOTUXT9NPVkYNQ UCHL9SLuArrHfkdiE3x5N-Bw UCdQ494ckYhlvI4l9CnmCAUQ UCDa…"
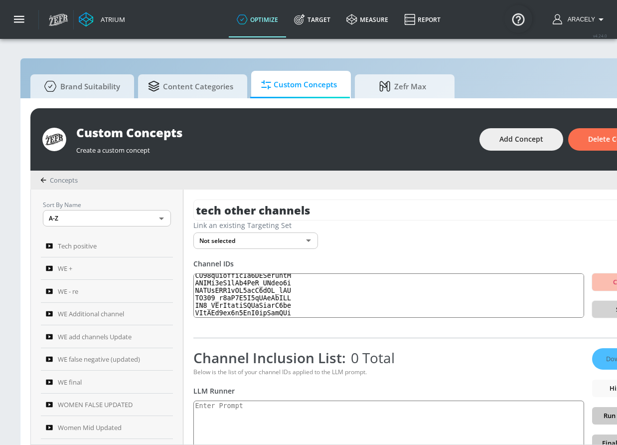
click at [615, 309] on span "Submit" at bounding box center [627, 309] width 54 height 11
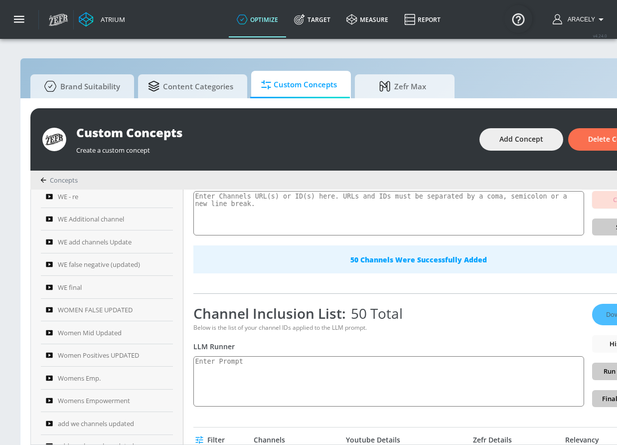
scroll to position [204, 0]
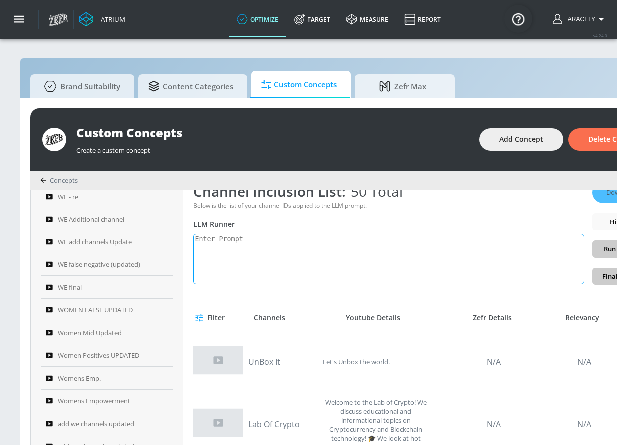
click at [304, 269] on textarea at bounding box center [388, 259] width 391 height 50
click at [338, 252] on textarea "technology:" at bounding box center [388, 259] width 391 height 50
paste textarea "Technology content includes electronics product reviews, tech news, technology …"
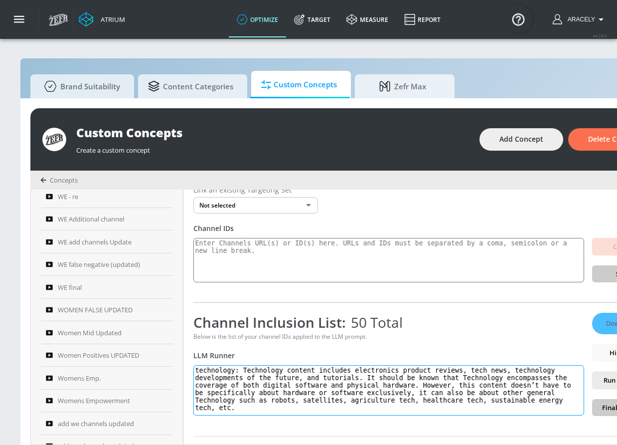
scroll to position [0, 0]
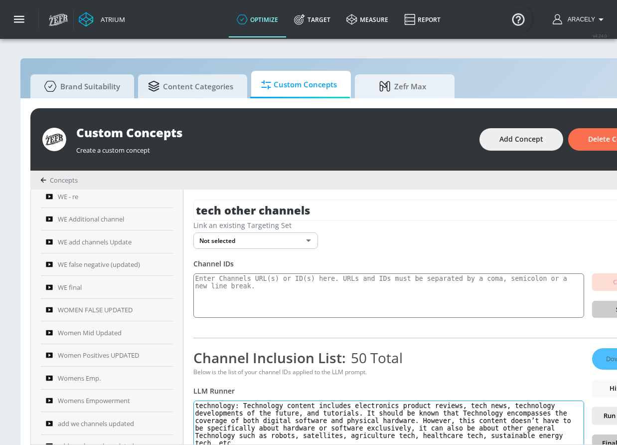
type textarea "technology: Technology content includes electronics product reviews, tech news,…"
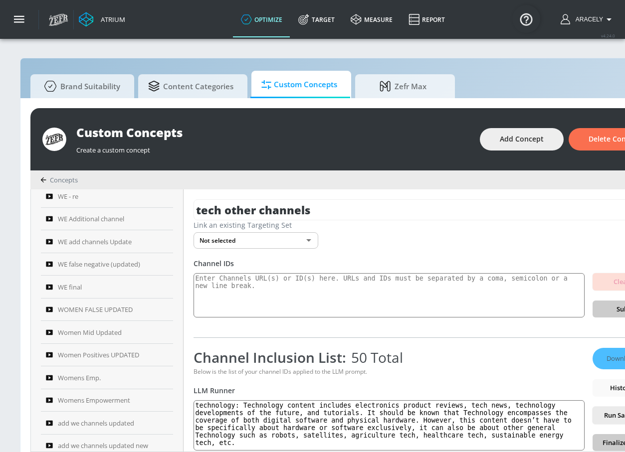
click at [280, 241] on body "Atrium optimize Target measure Report optimize Target measure Report v 4.24.0 […" at bounding box center [312, 231] width 625 height 463
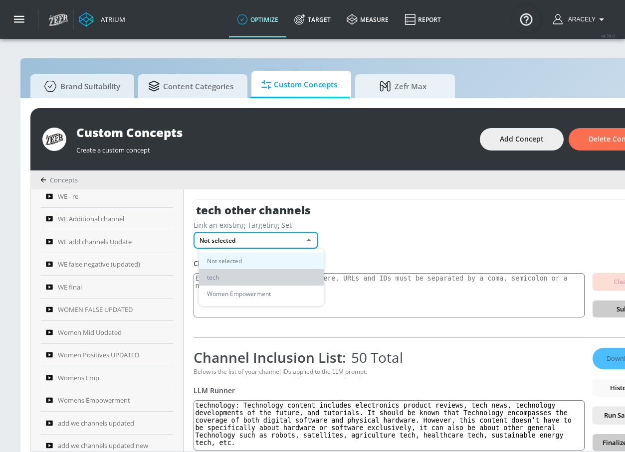
click at [260, 274] on li "tech" at bounding box center [261, 277] width 125 height 16
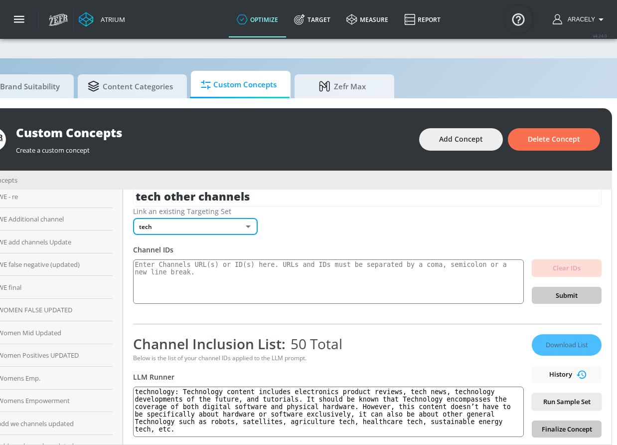
scroll to position [85, 0]
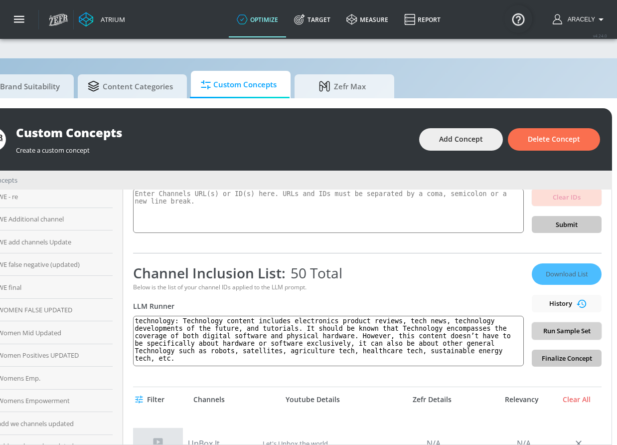
click at [569, 326] on span "Run Sample Set" at bounding box center [567, 330] width 54 height 11
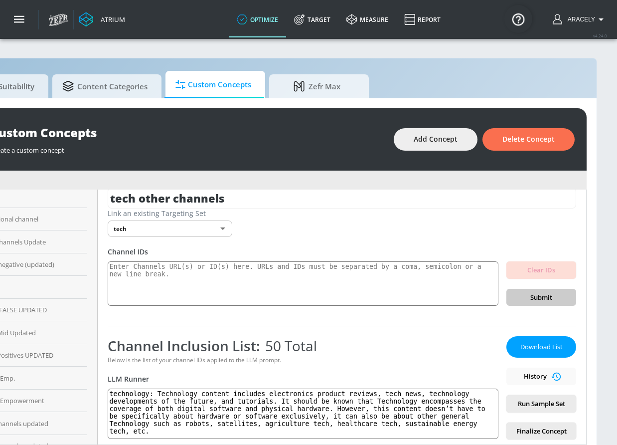
scroll to position [0, 0]
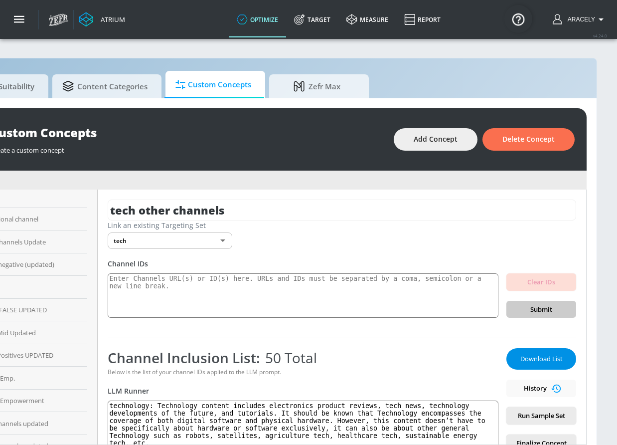
click at [546, 353] on span "Download List" at bounding box center [541, 358] width 50 height 11
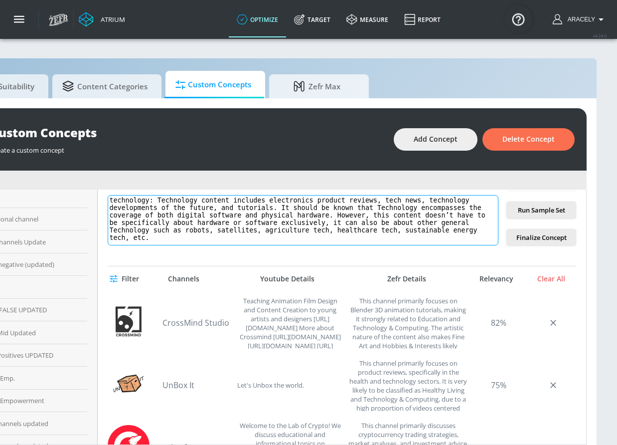
scroll to position [61, 0]
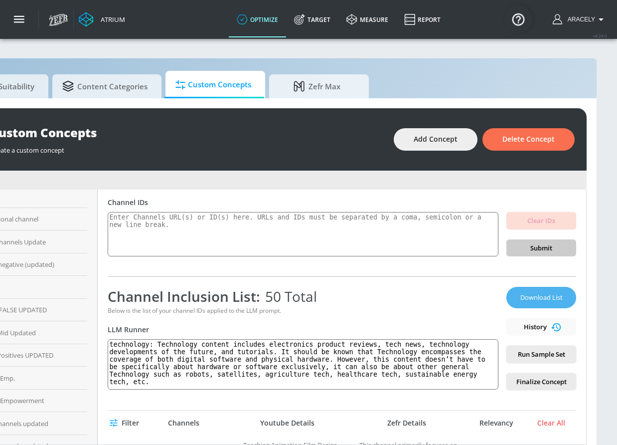
click at [532, 298] on span "Download List" at bounding box center [541, 297] width 50 height 11
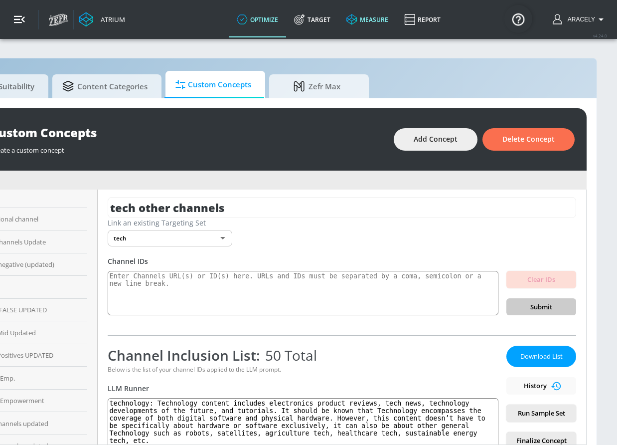
scroll to position [0, 0]
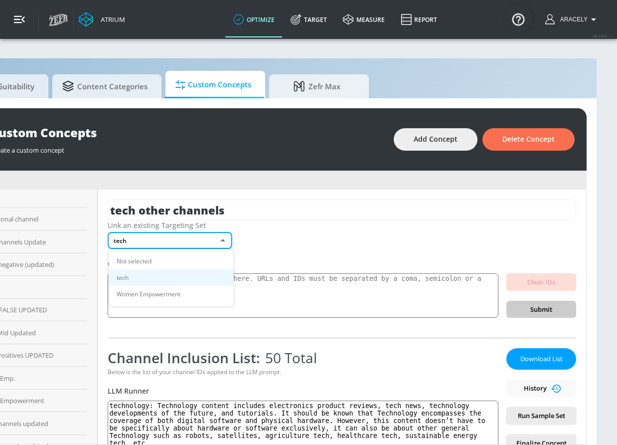
click at [209, 243] on body "Atrium optimize Target measure Report optimize Target measure Report v 4.24.0 […" at bounding box center [222, 227] width 617 height 455
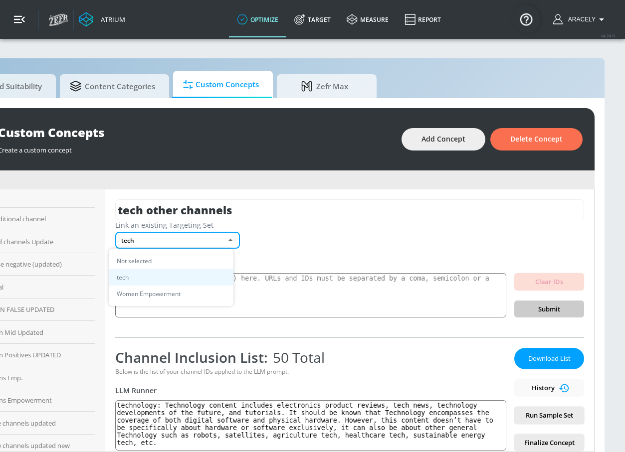
click at [191, 253] on li "Not selected" at bounding box center [171, 261] width 125 height 16
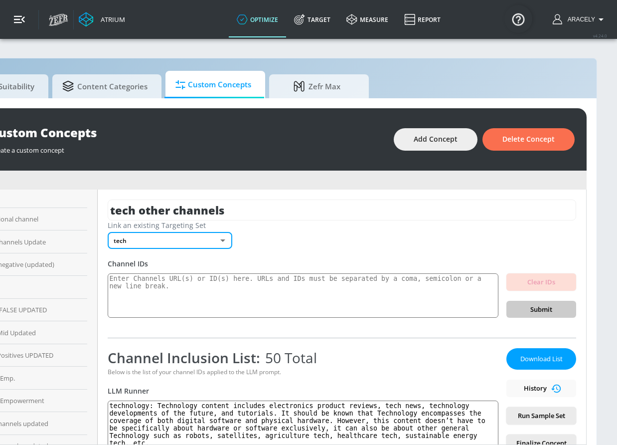
type input "none"
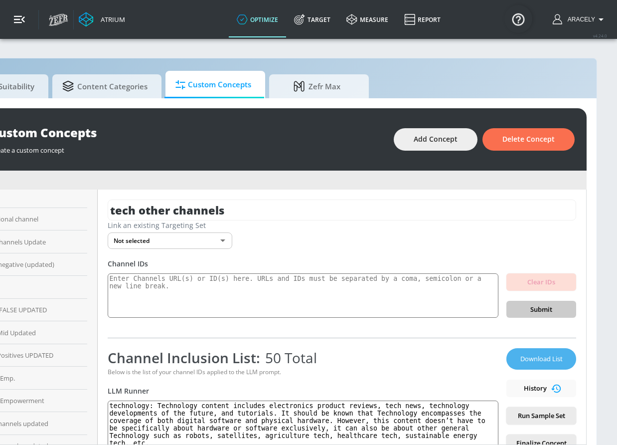
click at [541, 351] on button "Download List" at bounding box center [541, 358] width 70 height 21
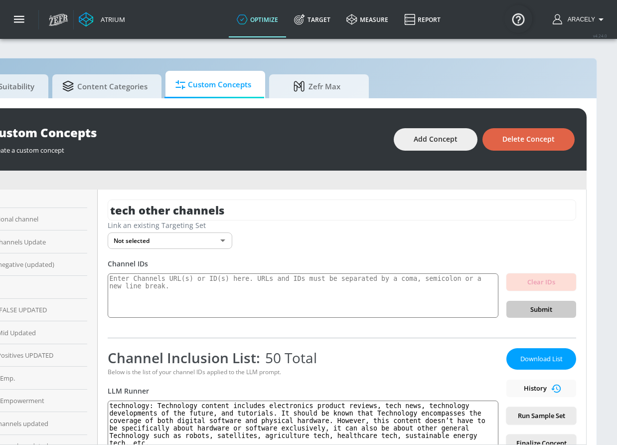
click at [525, 139] on span "Delete Concept" at bounding box center [528, 139] width 52 height 12
click at [520, 142] on span "Delete Concept" at bounding box center [528, 139] width 52 height 12
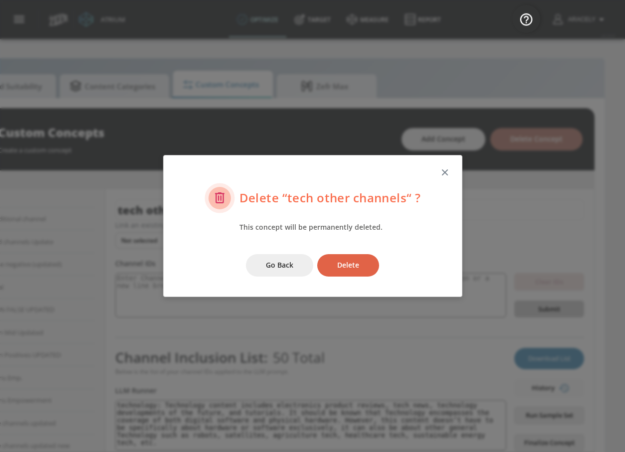
click at [364, 258] on button "Delete" at bounding box center [348, 265] width 62 height 22
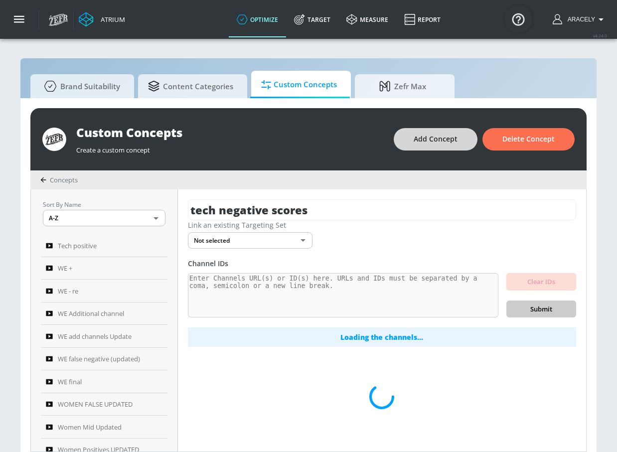
click at [433, 150] on button "Add Concept" at bounding box center [436, 139] width 84 height 22
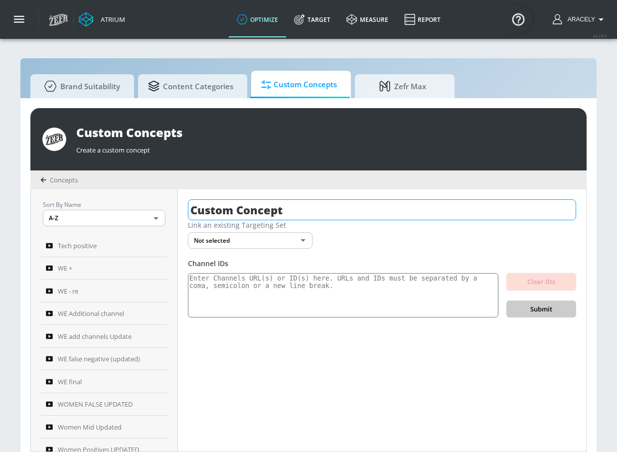
click at [361, 206] on input "Custom Concept" at bounding box center [382, 209] width 388 height 21
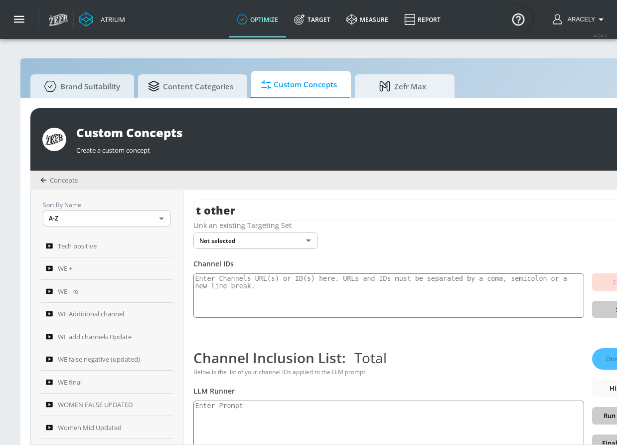
type input "t other"
click at [339, 275] on textarea at bounding box center [388, 295] width 391 height 45
click at [267, 289] on textarea at bounding box center [388, 295] width 391 height 45
paste textarea "UCusJ7IKHQgOTUXT9NPVkYNQ UCHL9SLuArrHfkdiE3x5N-Bw UCdQ494ckYhlvI4l9CnmCAUQ UCDa…"
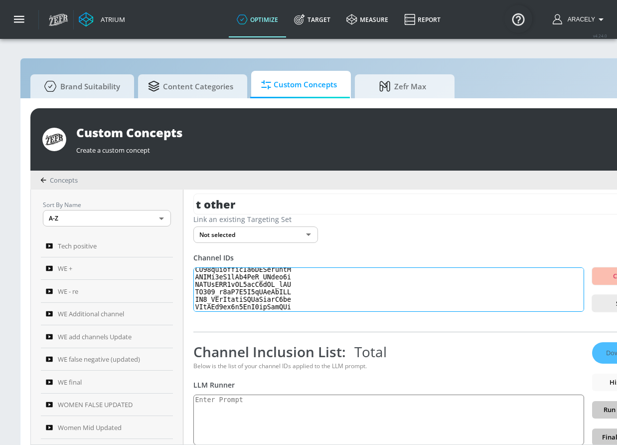
scroll to position [16, 0]
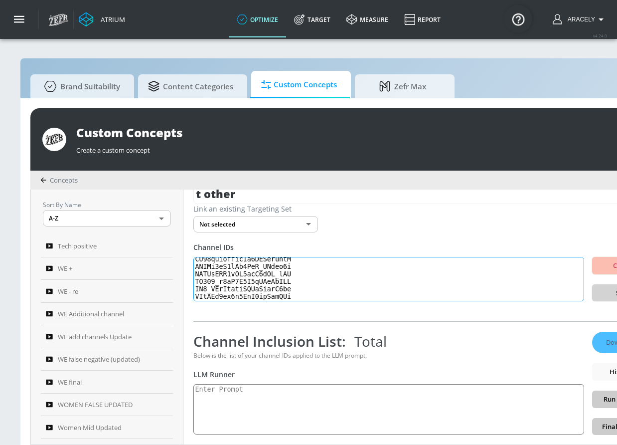
type textarea "UCusJ7IKHQgOTUXT9NPVkYNQ UCHL9SLuArrHfkdiE3x5N-Bw UCdQ494ckYhlvI4l9CnmCAUQ UCDa…"
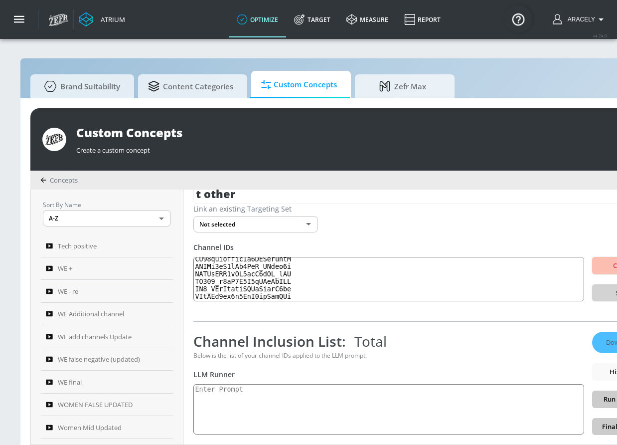
click at [607, 293] on button "Submit" at bounding box center [627, 292] width 70 height 17
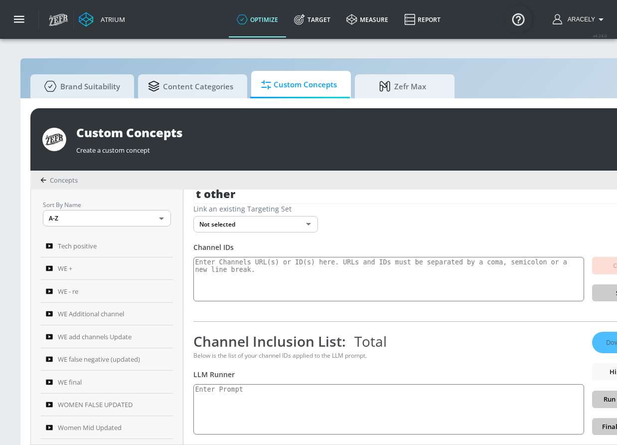
scroll to position [0, 0]
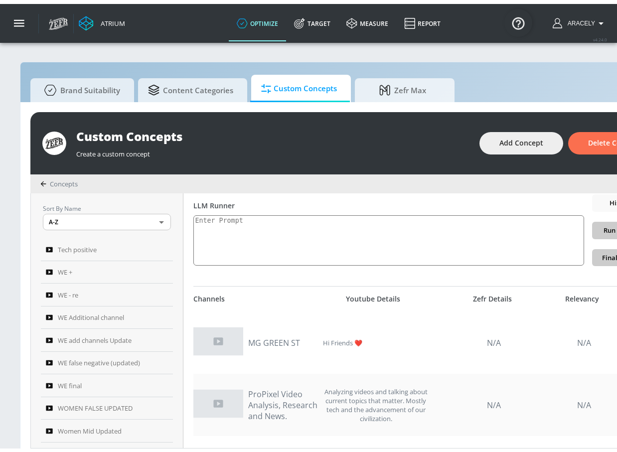
scroll to position [191, 0]
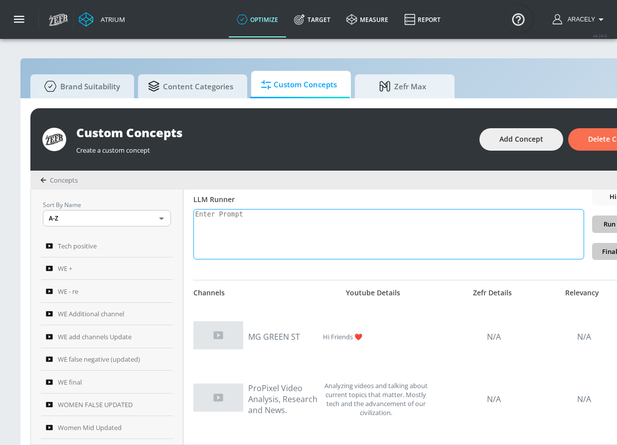
click at [330, 236] on textarea at bounding box center [388, 234] width 391 height 50
paste textarea "Technology content includes electronics product reviews, tech news, technology …"
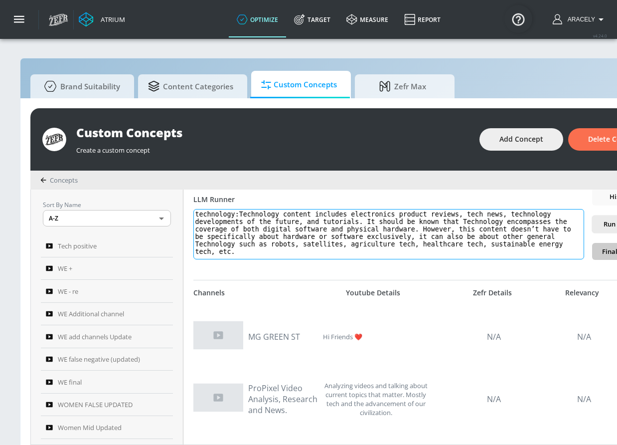
click at [243, 212] on textarea "technology:Technology content includes electronics product reviews, tech news, …" at bounding box center [388, 234] width 391 height 50
type textarea "technology: Technology content includes electronics product reviews, tech news,…"
click at [610, 223] on span "Run Sample Set" at bounding box center [627, 223] width 54 height 11
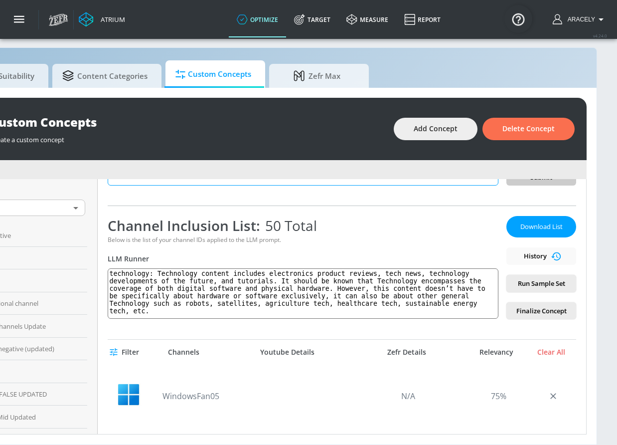
scroll to position [5, 0]
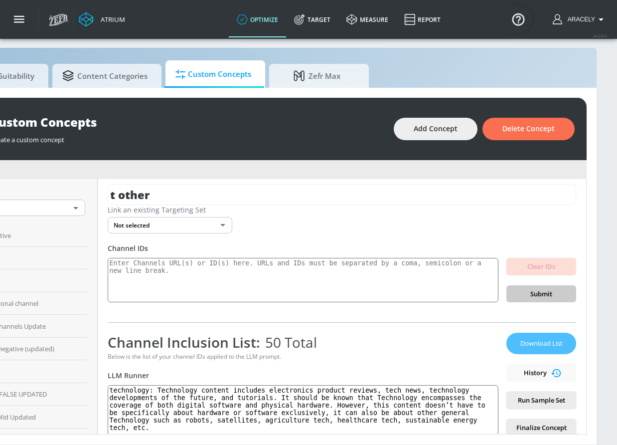
click at [547, 343] on span "Download List" at bounding box center [541, 342] width 50 height 11
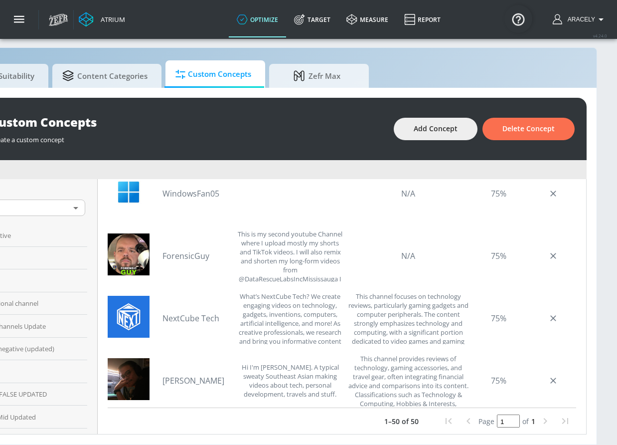
scroll to position [10, 0]
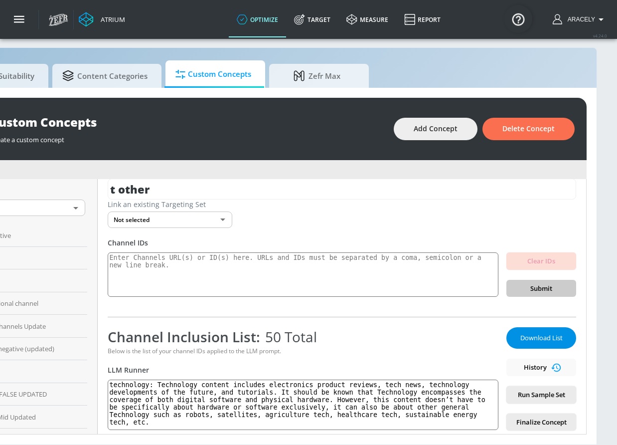
click at [539, 333] on span "Download List" at bounding box center [541, 337] width 50 height 11
click at [519, 389] on span "Run Sample Set" at bounding box center [541, 394] width 54 height 11
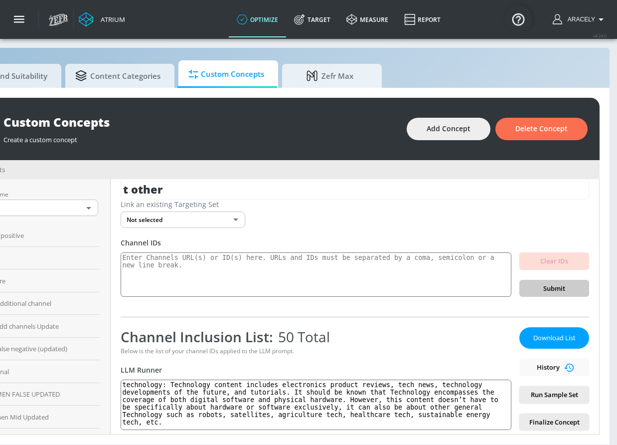
scroll to position [18, 74]
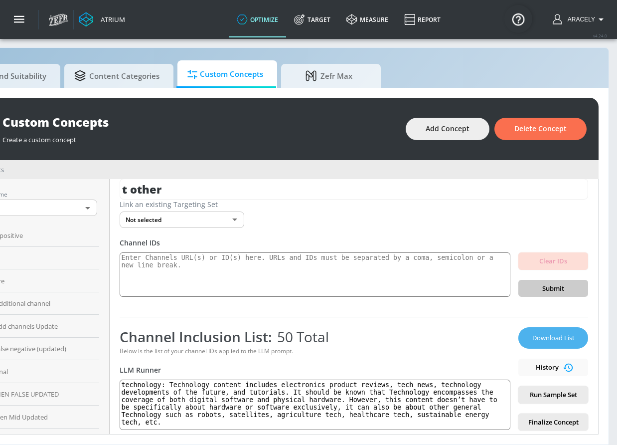
click at [566, 332] on span "Download List" at bounding box center [553, 337] width 50 height 11
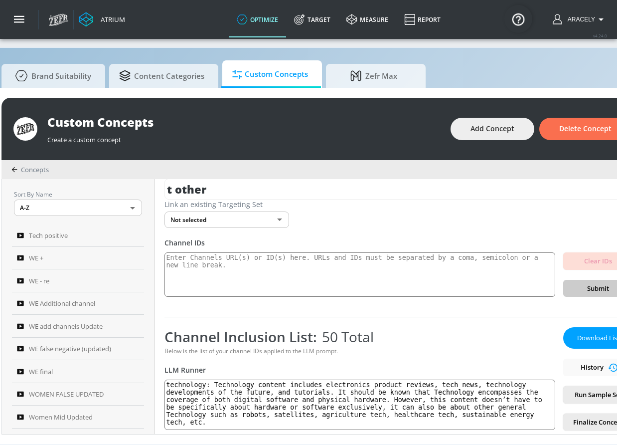
click at [249, 208] on body "Atrium optimize Target measure Report optimize Target measure Report v 4.24.0 […" at bounding box center [279, 217] width 617 height 455
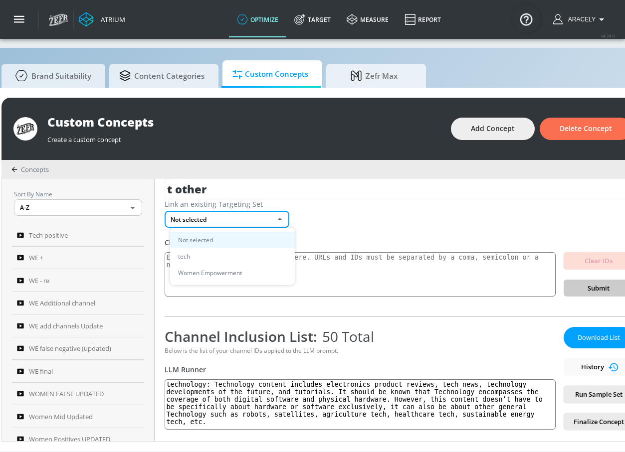
click at [234, 261] on li "tech" at bounding box center [232, 256] width 125 height 16
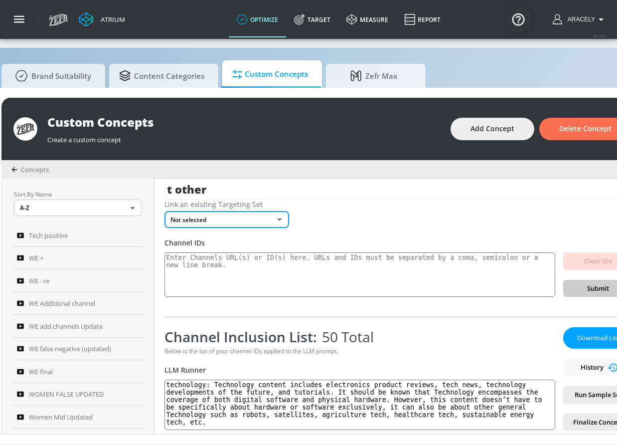
type input "36ea7def-f243-4077-84bd-e48e3dee47b7"
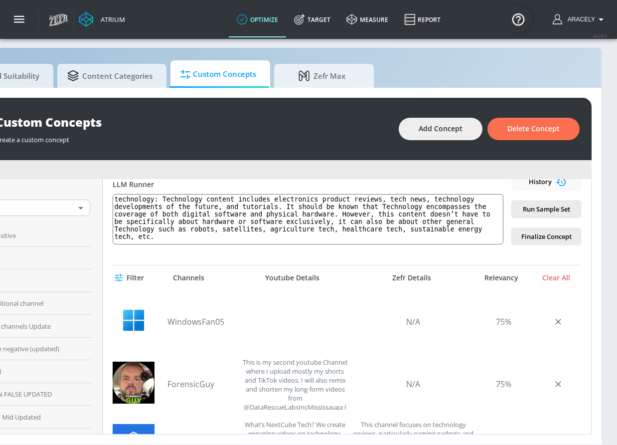
scroll to position [195, 0]
click at [560, 214] on span "Run Sample Set" at bounding box center [546, 209] width 54 height 11
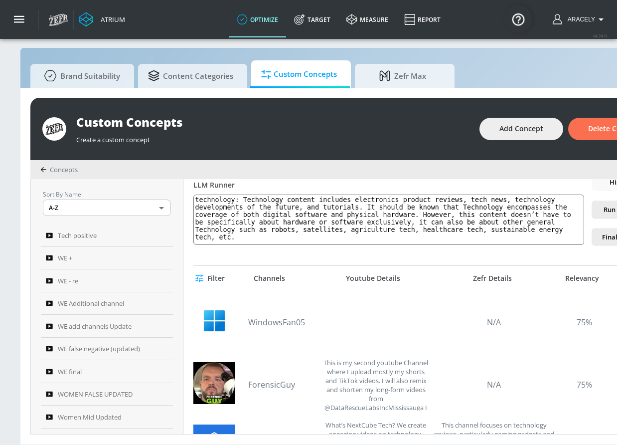
click at [349, 443] on div "Custom Concepts Create a custom concept Add Concept Delete Concept Concepts Sor…" at bounding box center [351, 266] width 662 height 356
click at [350, 443] on div "Custom Concepts Create a custom concept Add Concept Delete Concept Concepts Sor…" at bounding box center [351, 266] width 662 height 356
